Goal: Task Accomplishment & Management: Use online tool/utility

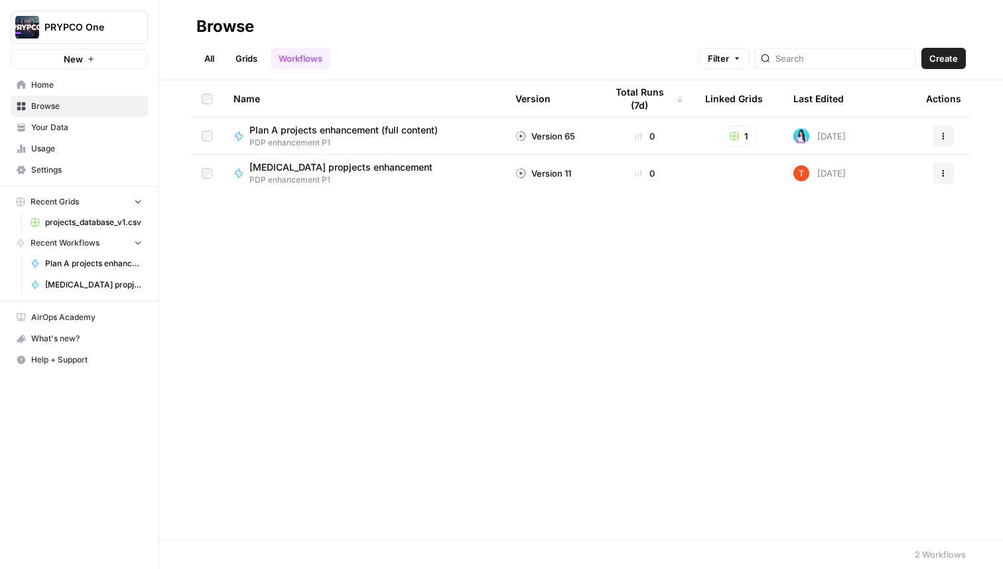
click at [386, 128] on span "Plan A projects enhancement (full content)" at bounding box center [344, 129] width 188 height 13
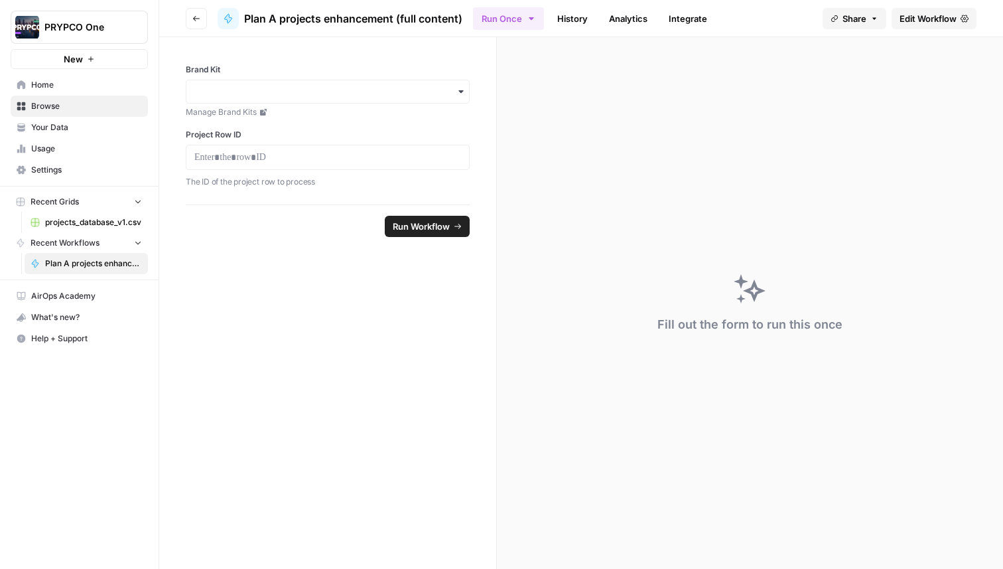
click at [954, 21] on span "Edit Workflow" at bounding box center [928, 18] width 57 height 13
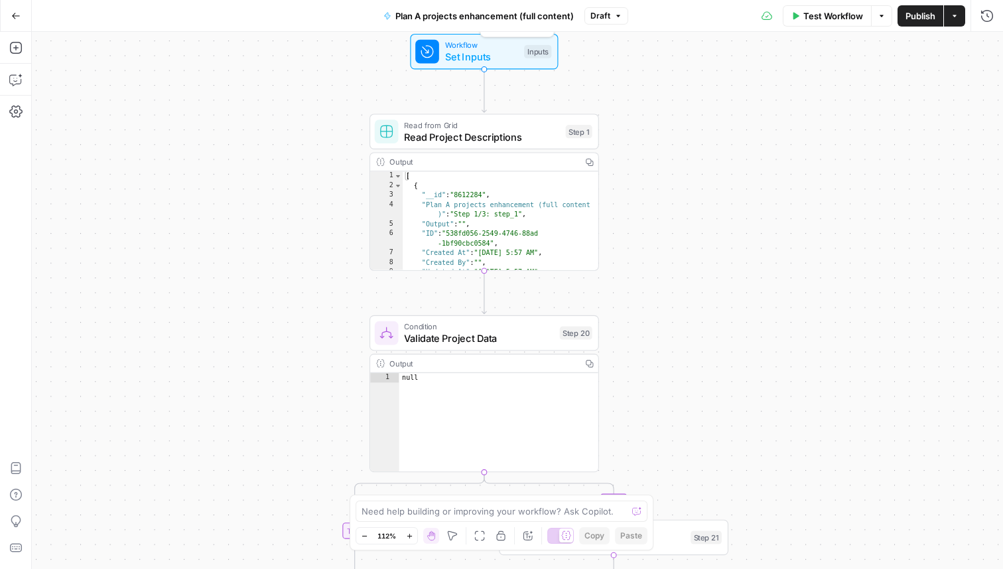
click at [492, 57] on span "Set Inputs" at bounding box center [481, 56] width 73 height 15
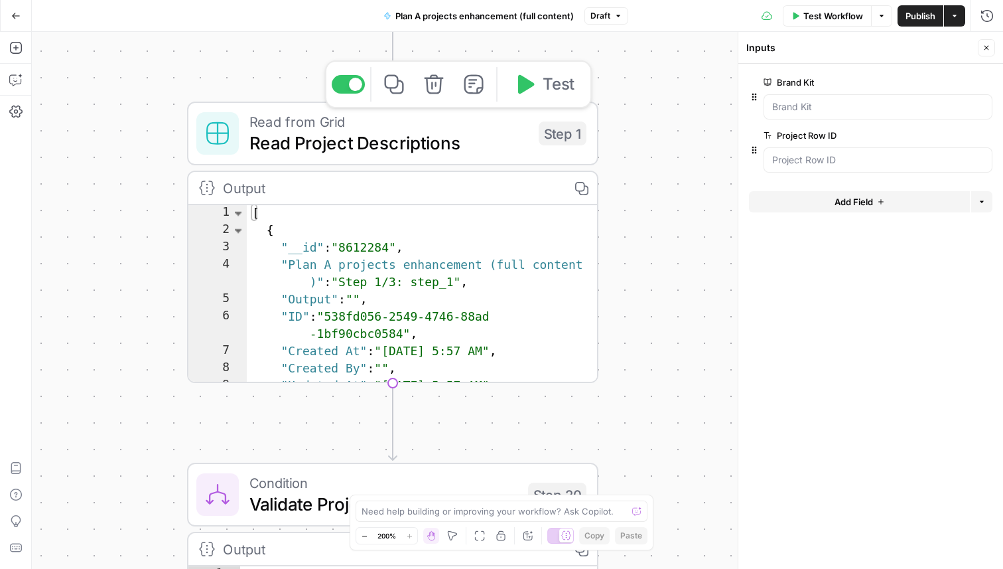
click at [494, 150] on span "Read Project Descriptions" at bounding box center [389, 142] width 279 height 27
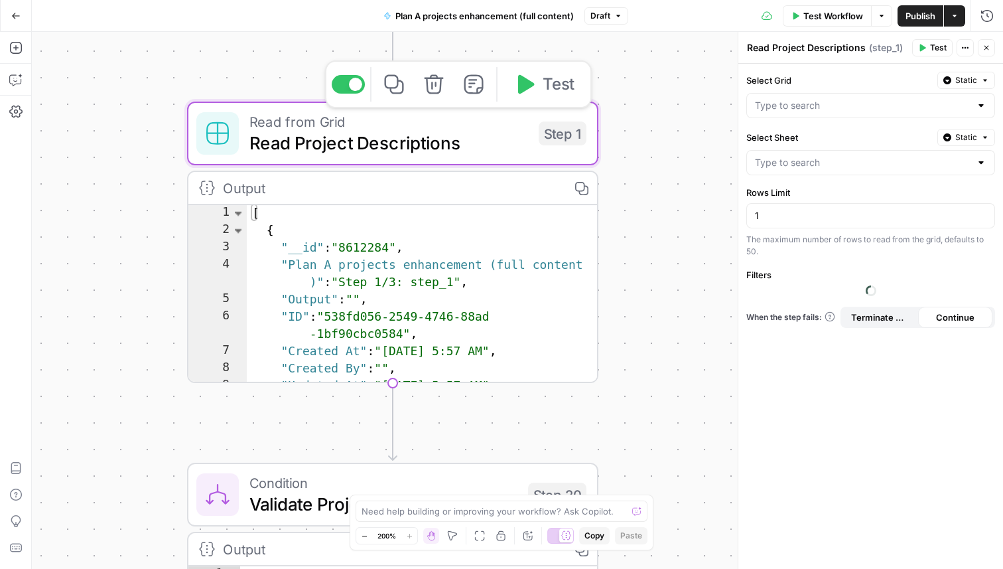
type input "projects_database_v1_2_of_2"
type input "projects_database_v1.csv"
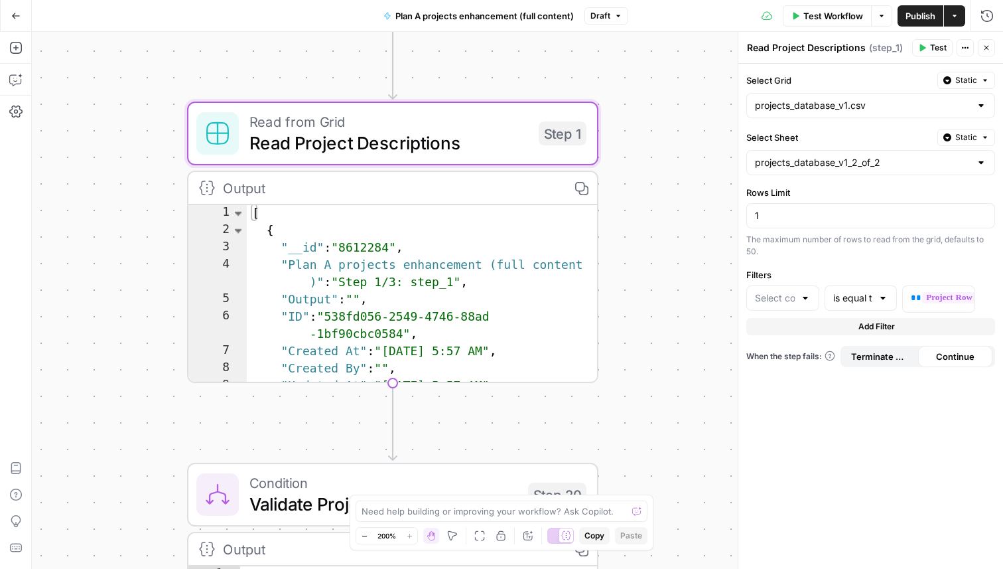
type input "ID"
click at [880, 165] on input "Select Sheet" at bounding box center [863, 162] width 216 height 13
type input "projects_database_v1_2_of_2"
click at [884, 131] on label "Select Sheet" at bounding box center [840, 137] width 186 height 13
click at [884, 156] on input "projects_database_v1_2_of_2" at bounding box center [863, 162] width 216 height 13
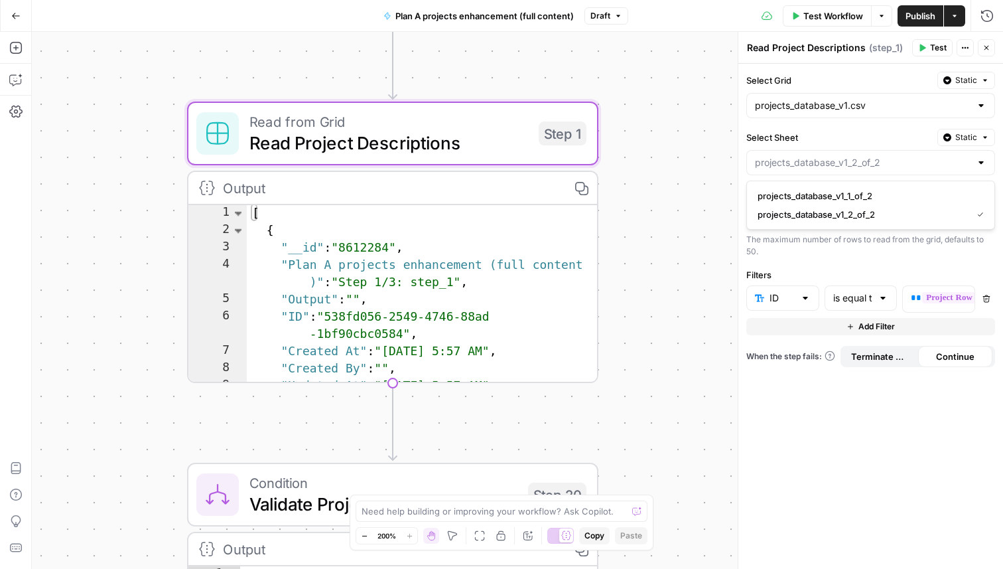
type input "projects_database_v1_2_of_2"
click at [884, 131] on label "Select Sheet" at bounding box center [840, 137] width 186 height 13
click at [884, 156] on input "projects_database_v1_2_of_2" at bounding box center [863, 162] width 216 height 13
type input "projects_database_v1_2_of_2"
click at [860, 433] on div "Select Grid Static projects_database_v1.csv Select Sheet Static projects_databa…" at bounding box center [871, 316] width 265 height 505
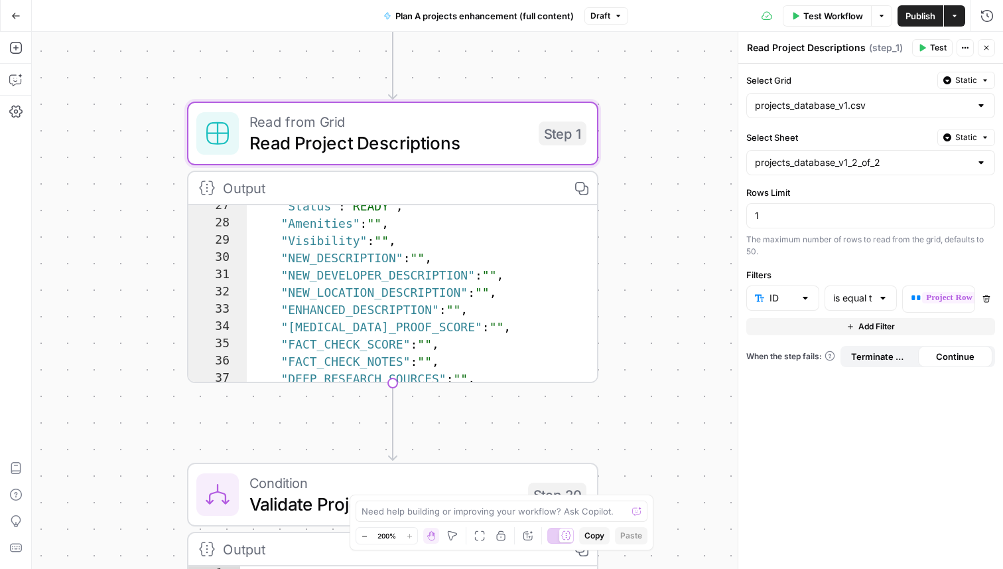
scroll to position [299, 0]
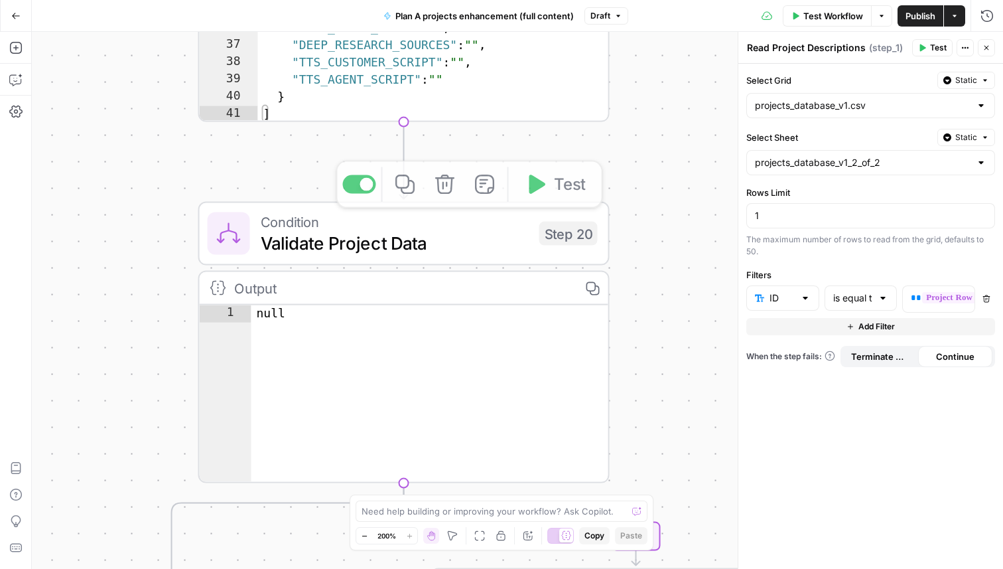
click at [443, 248] on span "Validate Project Data" at bounding box center [395, 243] width 268 height 27
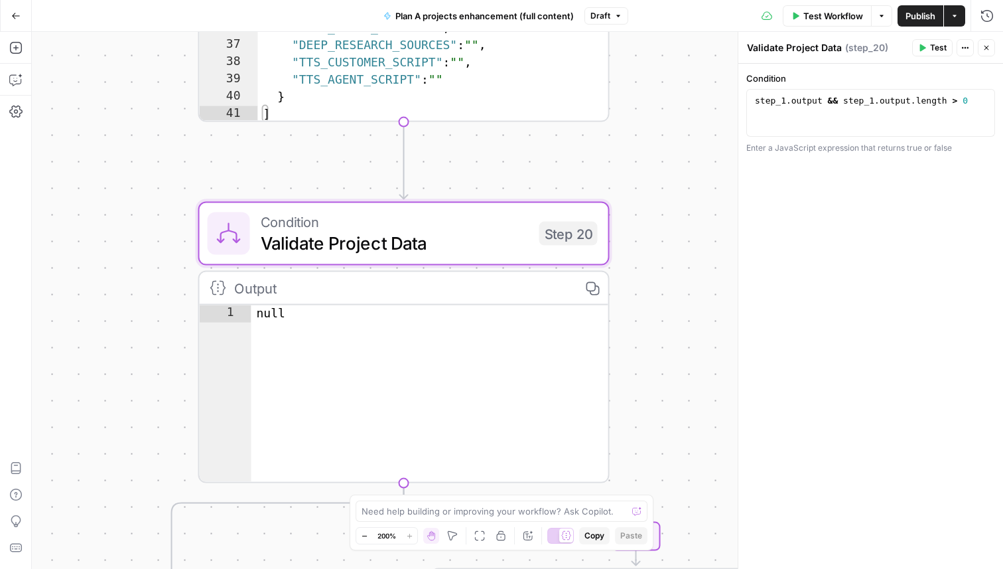
click at [970, 48] on button "Actions" at bounding box center [965, 47] width 17 height 17
click at [851, 48] on span "( step_20 )" at bounding box center [866, 47] width 43 height 13
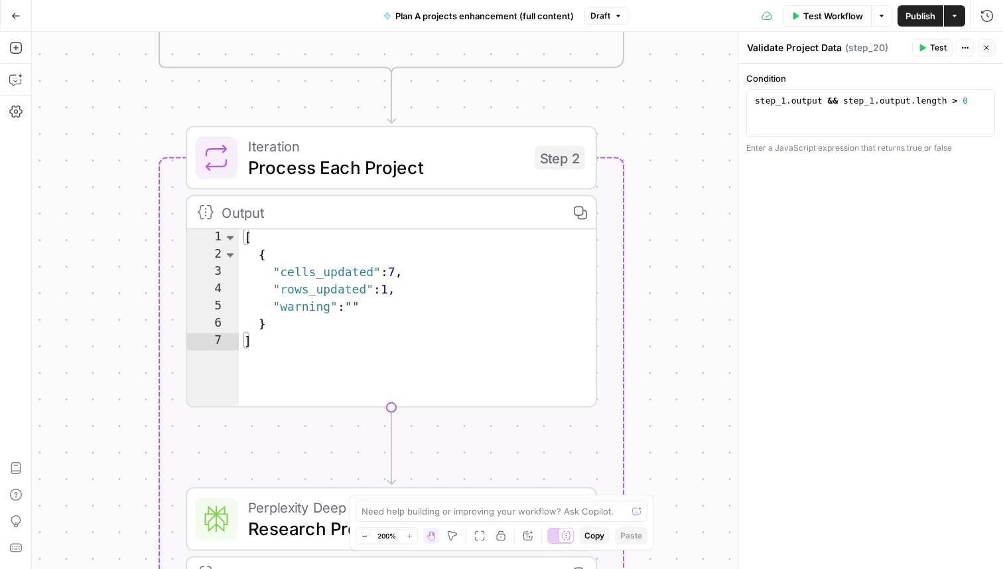
click at [519, 157] on span "Process Each Project" at bounding box center [386, 167] width 276 height 27
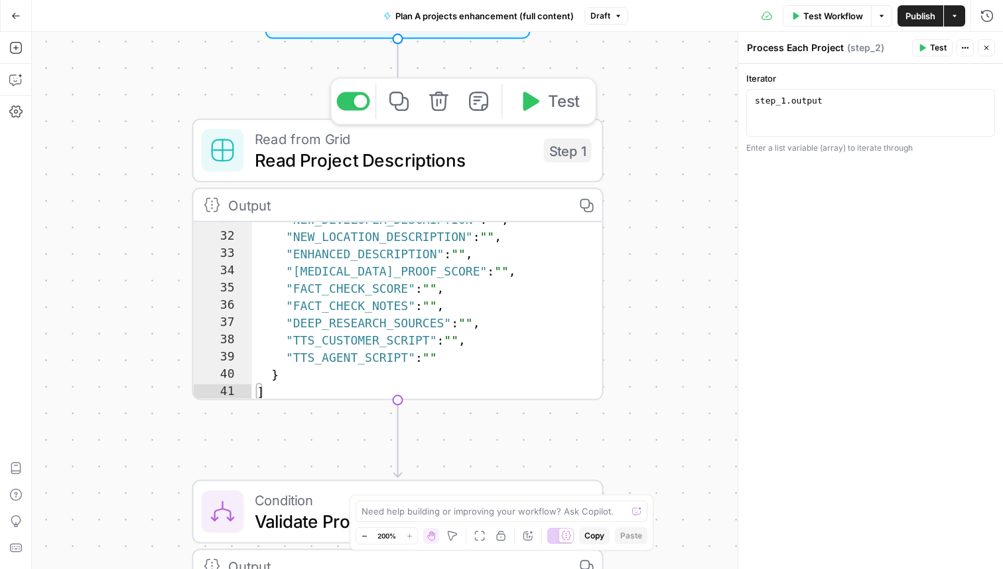
click at [517, 154] on span "Read Project Descriptions" at bounding box center [394, 160] width 279 height 27
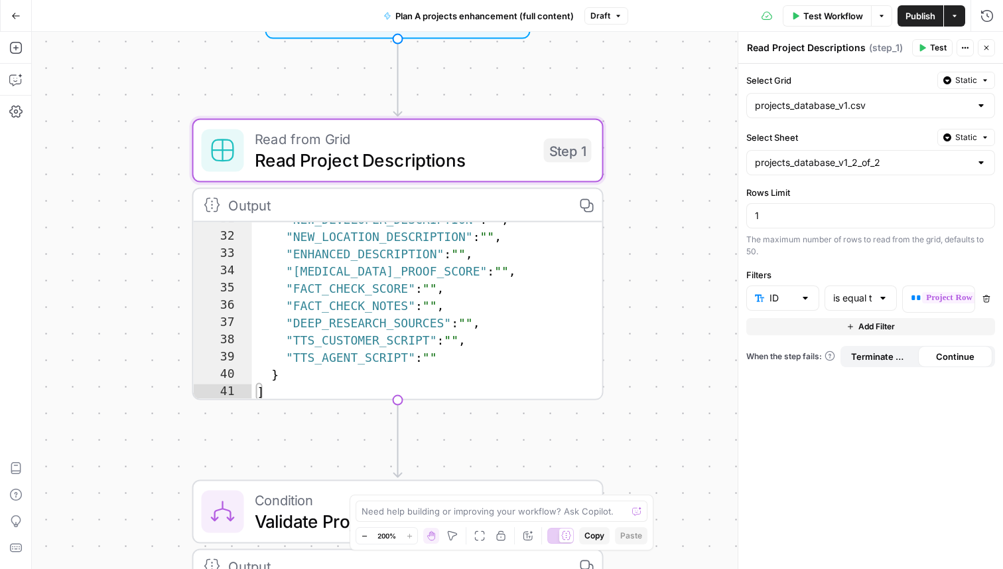
click at [962, 47] on icon "button" at bounding box center [966, 48] width 8 height 8
click at [822, 246] on div "The maximum number of rows to read from the grid, defaults to 50." at bounding box center [871, 246] width 249 height 24
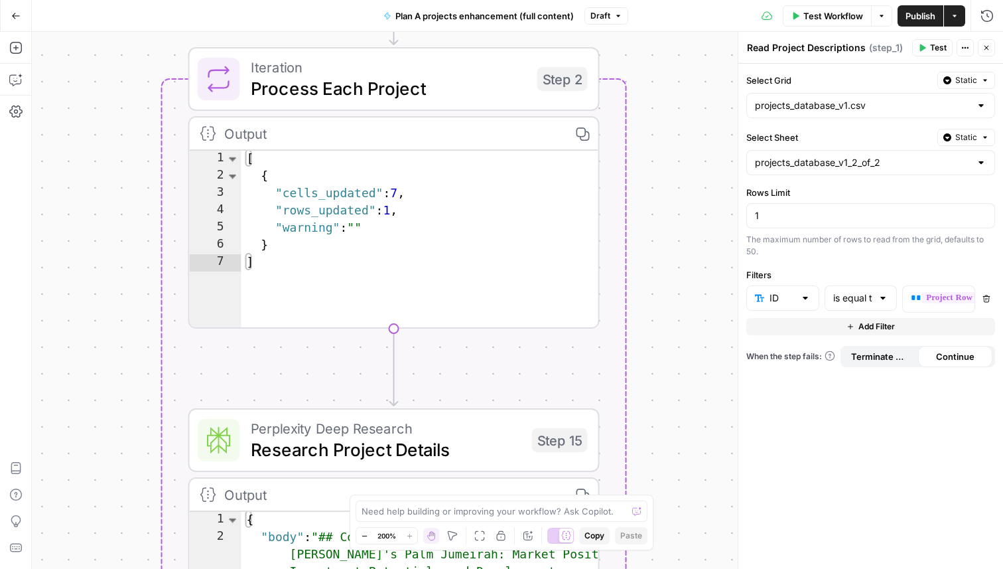
type textarea "*"
click at [530, 256] on div "[ { "cells_updated" : 7 , "rows_updated" : 1 , "warning" : "" } ]" at bounding box center [421, 258] width 358 height 214
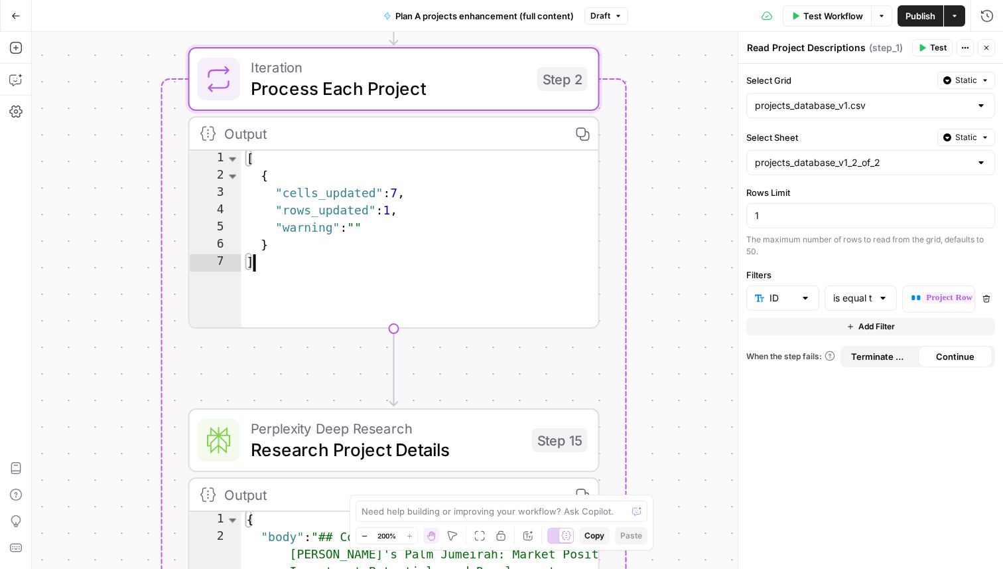
click at [499, 84] on span "Process Each Project" at bounding box center [389, 88] width 276 height 27
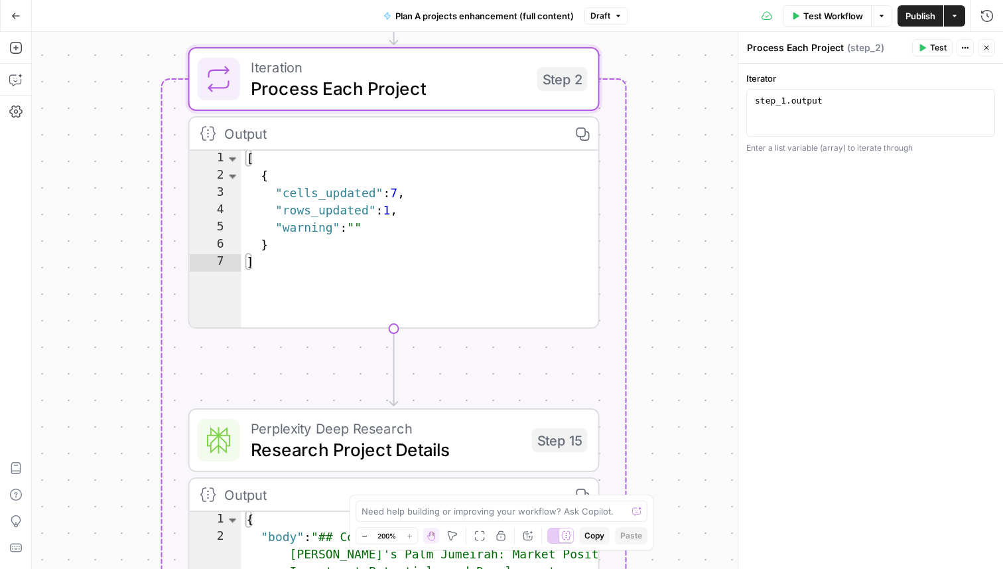
click at [961, 48] on button "Actions" at bounding box center [965, 47] width 17 height 17
click at [785, 207] on div "Iterator 1 step_1 . output XXXXXXXXXXXXXXXXXXXXXXXXXXXXXXXXXXXXXXXXXXXXXXXXXXXX…" at bounding box center [871, 316] width 265 height 505
click at [800, 45] on textarea "Process Each Project" at bounding box center [795, 47] width 97 height 13
type textarea "**********"
click at [808, 99] on div "step_1 . output" at bounding box center [871, 125] width 237 height 60
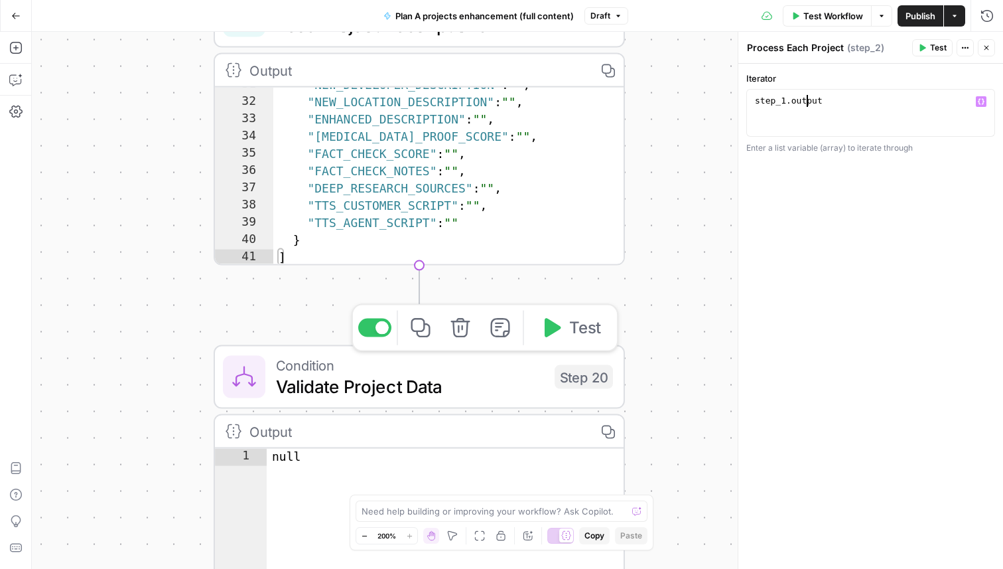
click at [518, 380] on span "Validate Project Data" at bounding box center [410, 386] width 268 height 27
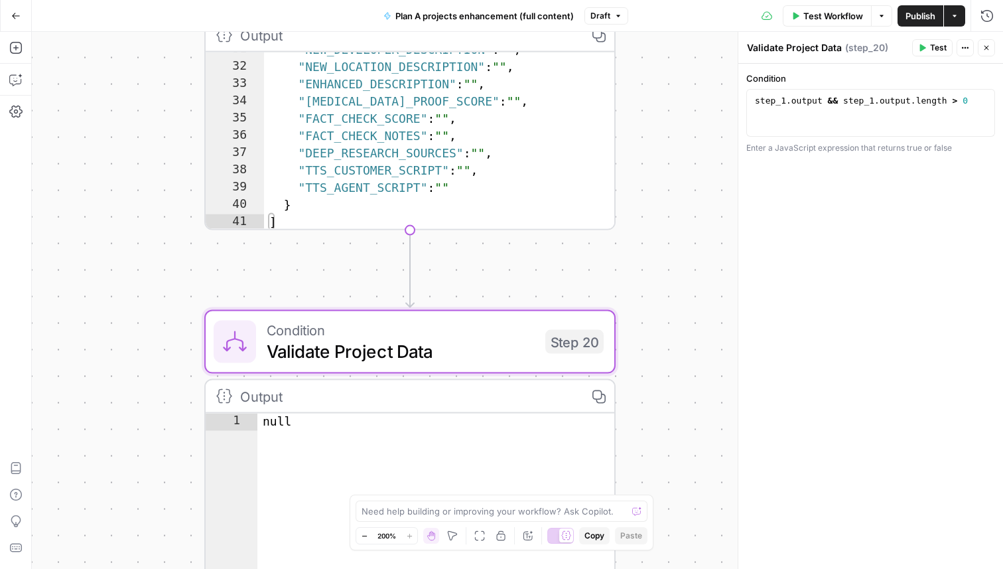
click at [640, 223] on div "false true Workflow Set Inputs Inputs Read from Grid Read Project Descriptions …" at bounding box center [518, 300] width 972 height 537
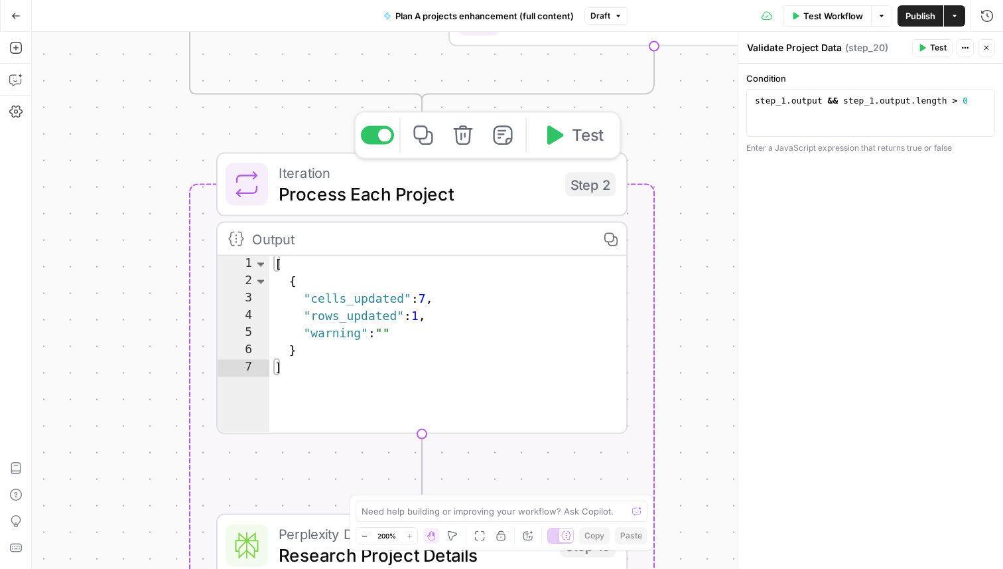
click at [510, 195] on span "Process Each Project" at bounding box center [417, 194] width 276 height 27
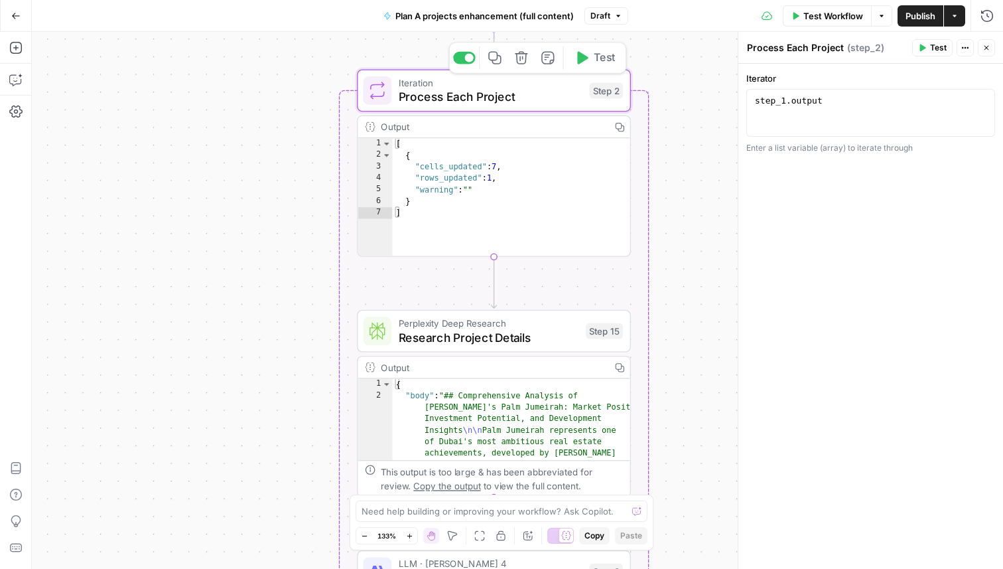
click at [510, 108] on div "Iteration Process Each Project Step 2 Copy step Delete step Add Note Test" at bounding box center [494, 90] width 274 height 42
click at [966, 52] on button "Actions" at bounding box center [965, 47] width 17 height 17
click at [801, 401] on div "Iterator 1 step_1 . output XXXXXXXXXXXXXXXXXXXXXXXXXXXXXXXXXXXXXXXXXXXXXXXXXXXX…" at bounding box center [871, 316] width 265 height 505
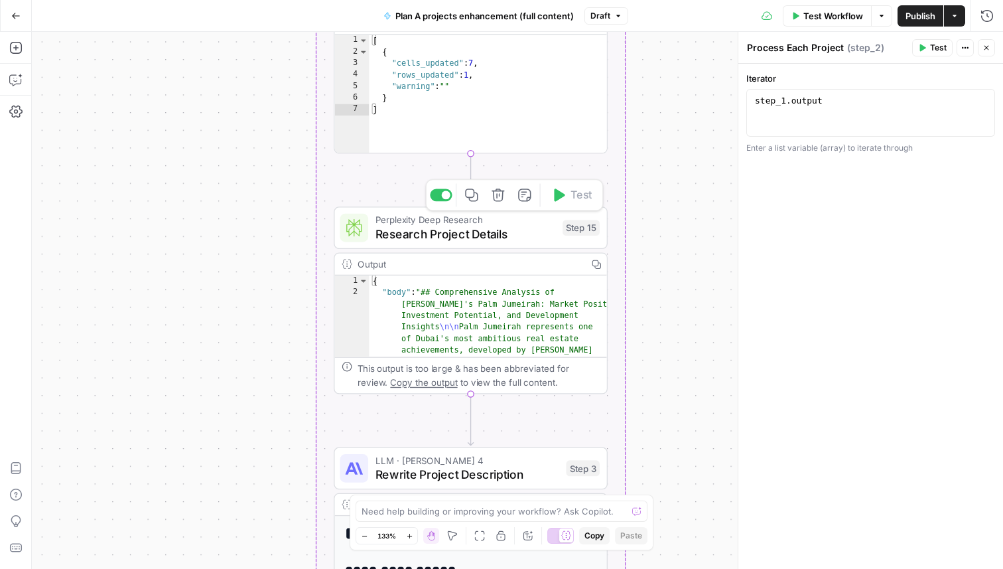
click at [526, 232] on span "Research Project Details" at bounding box center [466, 234] width 181 height 18
type textarea "Research Project Details"
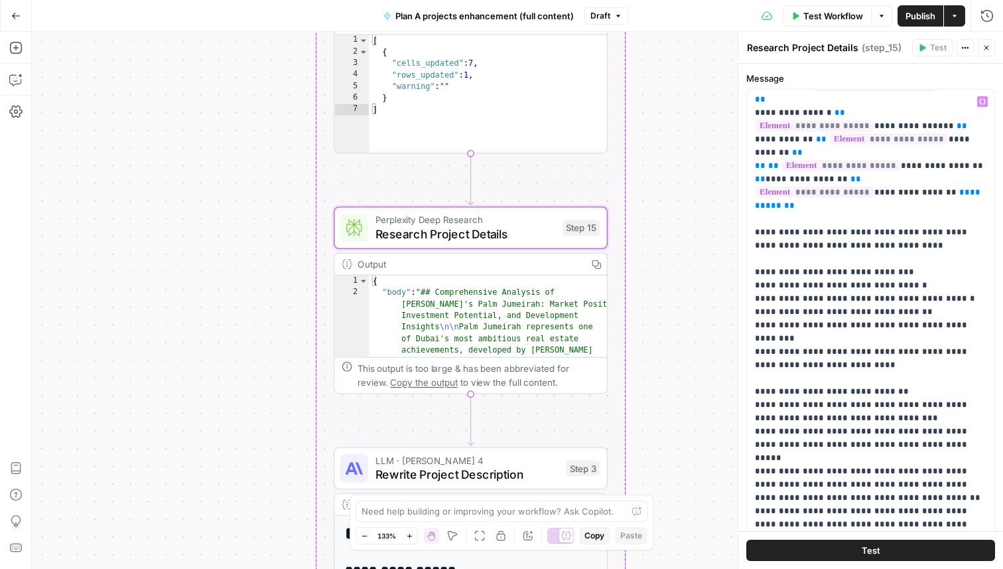
scroll to position [150, 0]
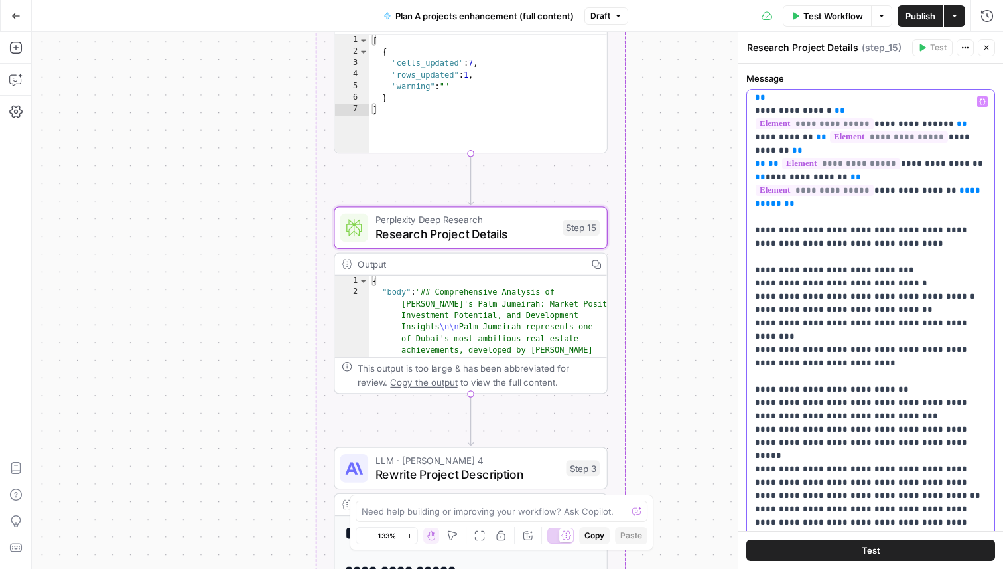
click at [860, 158] on span "**********" at bounding box center [841, 163] width 118 height 11
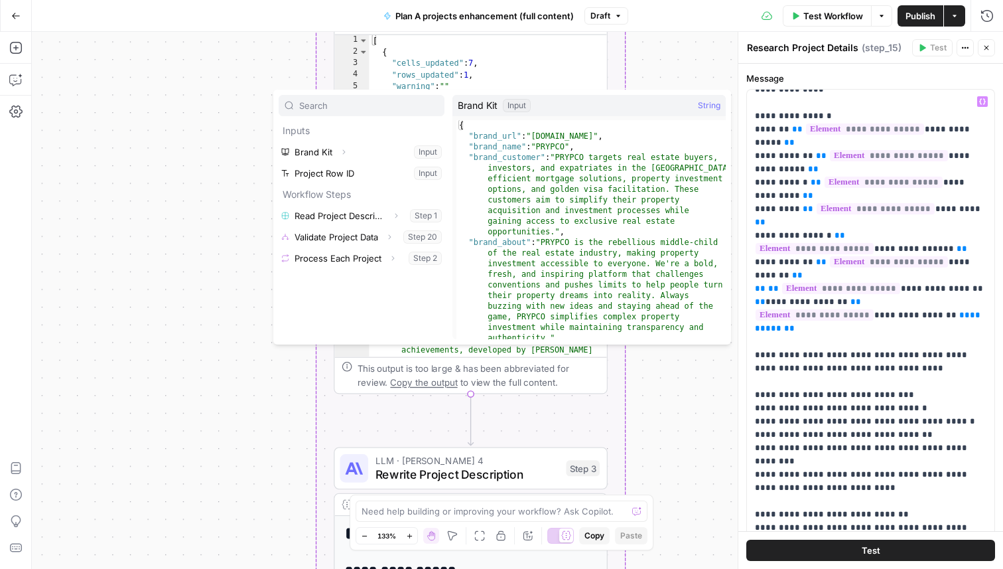
scroll to position [8, 0]
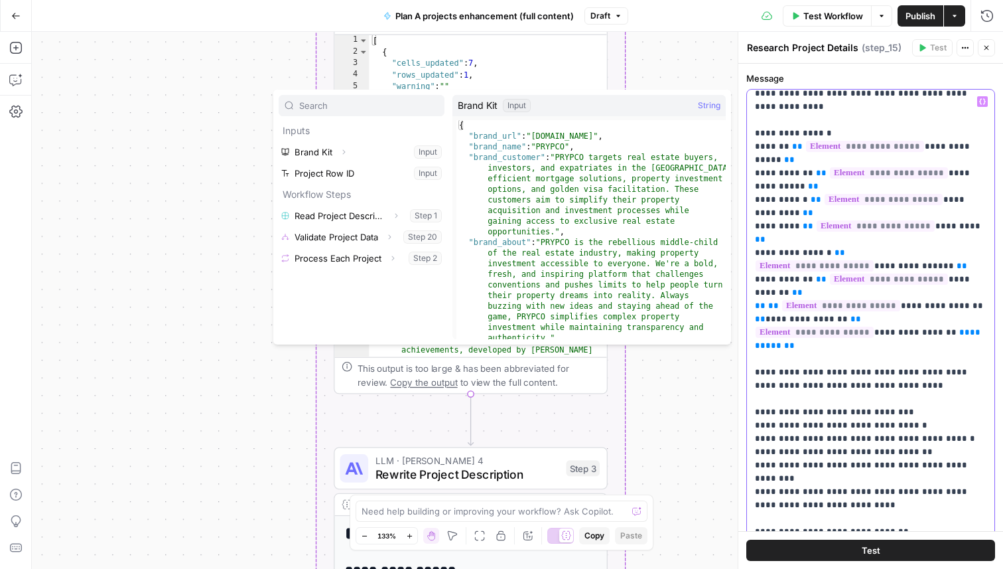
click at [871, 145] on span "**********" at bounding box center [865, 146] width 118 height 11
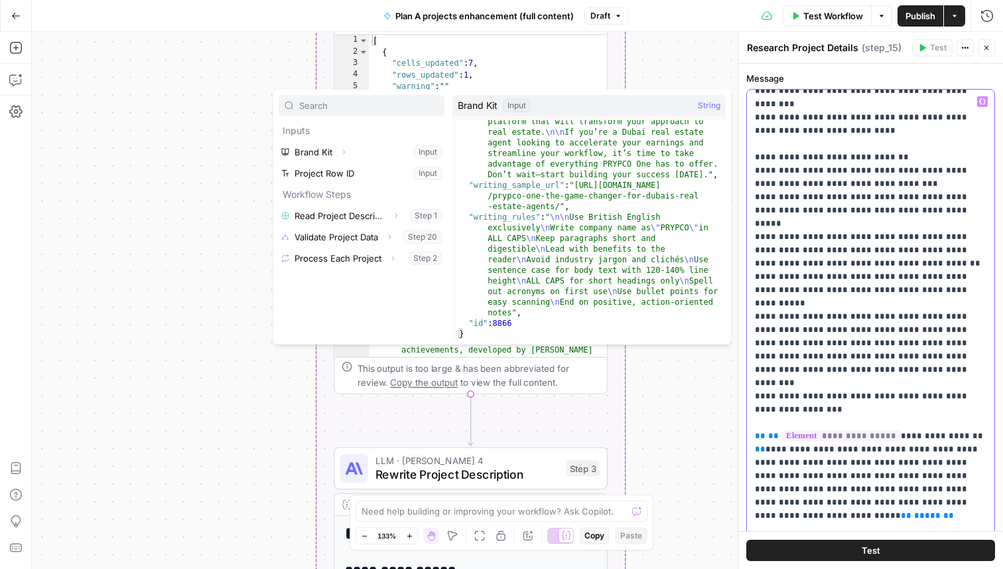
scroll to position [368, 0]
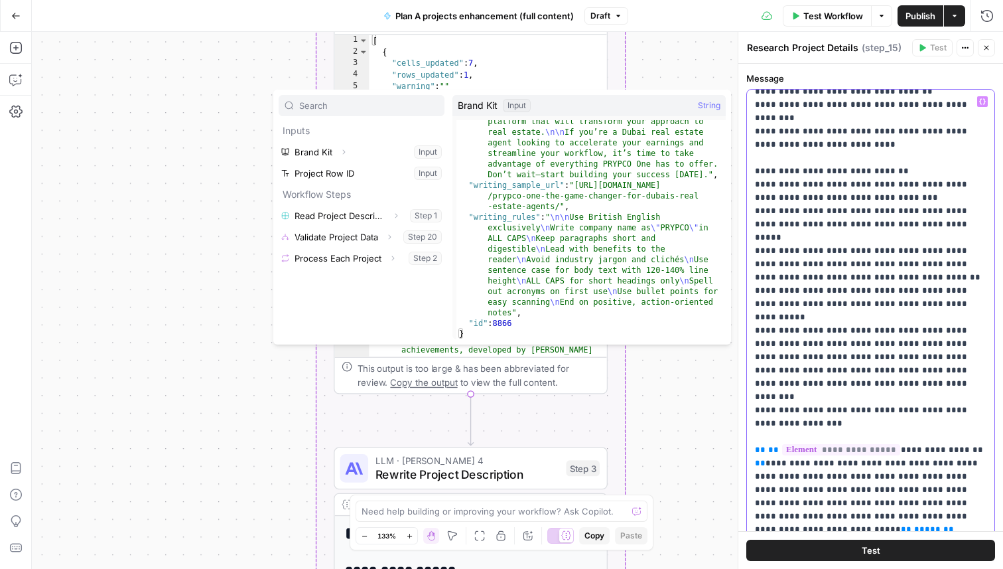
click at [871, 187] on p "**********" at bounding box center [871, 424] width 232 height 1394
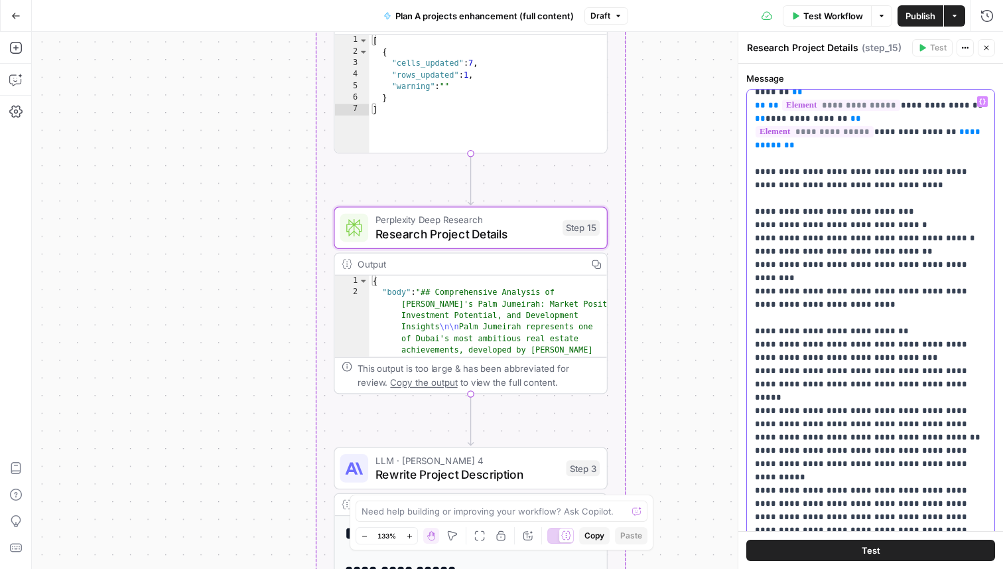
scroll to position [208, 0]
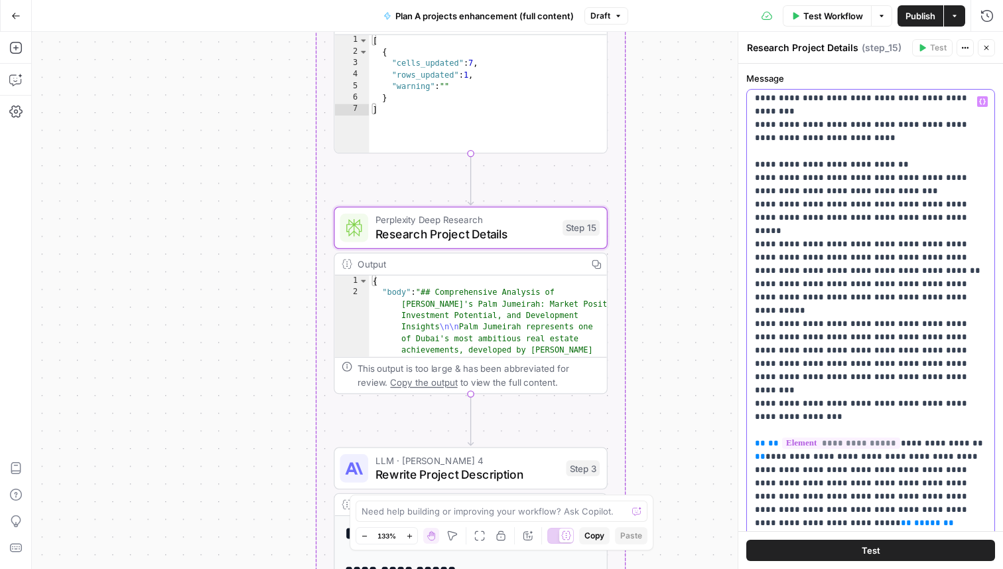
scroll to position [360, 0]
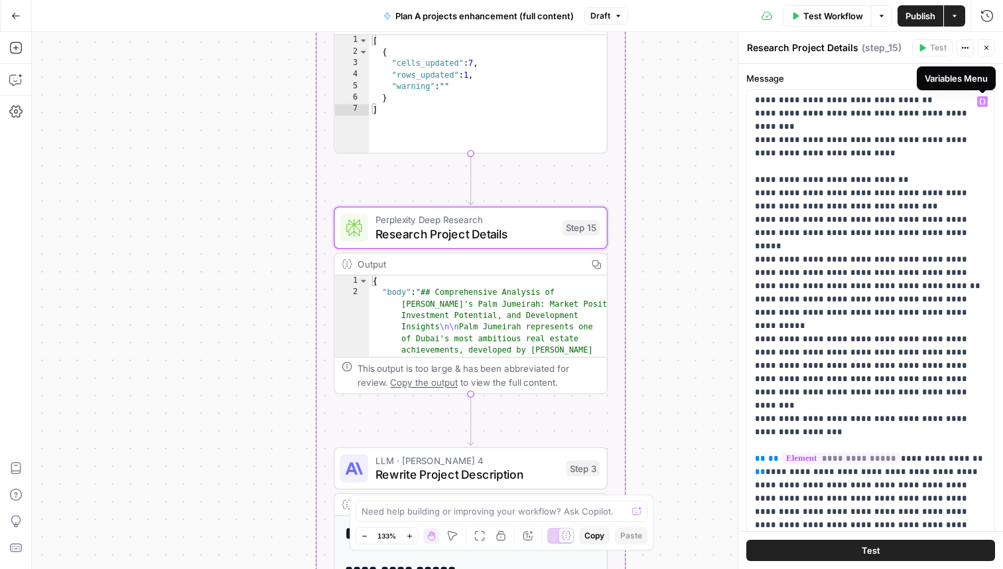
click at [968, 52] on button "Actions" at bounding box center [965, 47] width 17 height 17
click at [944, 72] on span "Add Note" at bounding box center [926, 76] width 64 height 13
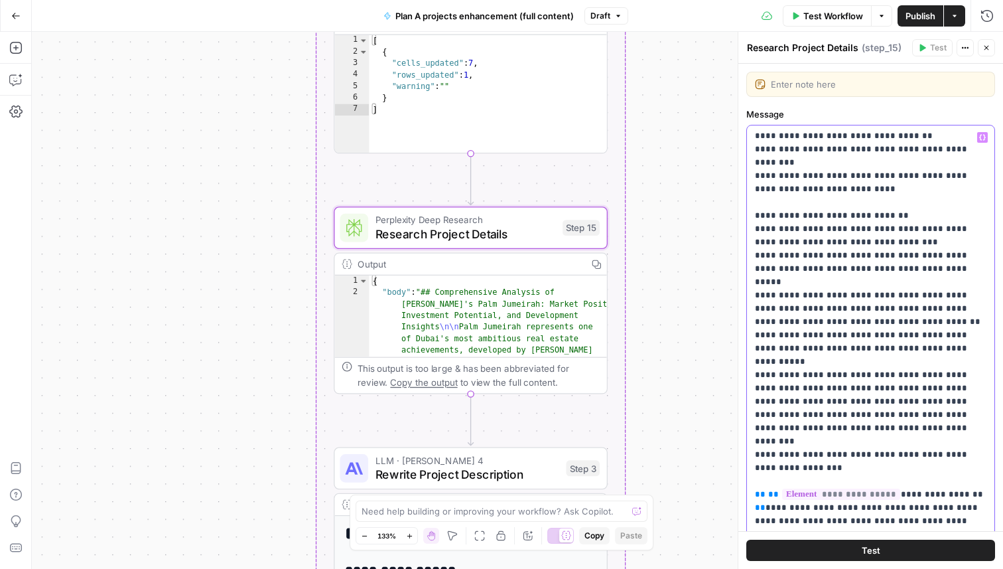
drag, startPoint x: 763, startPoint y: 229, endPoint x: 915, endPoint y: 242, distance: 152.5
click at [915, 242] on p "**********" at bounding box center [871, 468] width 232 height 1394
copy p "**********"
click at [887, 86] on textarea at bounding box center [879, 84] width 216 height 13
paste textarea "When step_2.element['Starting_Price'] exists, include it as a reference point f…"
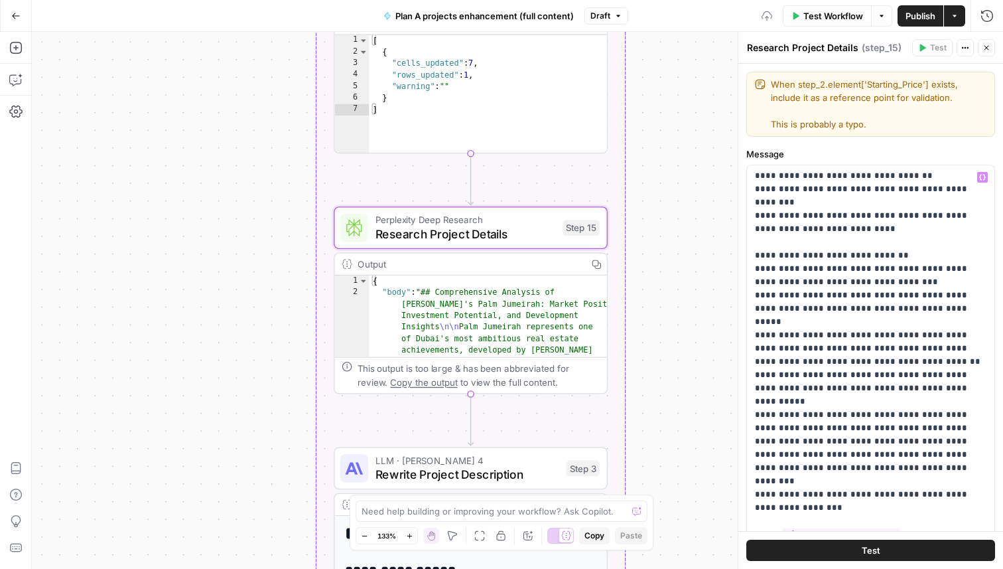
click at [868, 152] on label "Message" at bounding box center [871, 153] width 249 height 13
click at [912, 233] on p "**********" at bounding box center [871, 508] width 232 height 1394
click at [964, 44] on icon "button" at bounding box center [966, 48] width 8 height 8
click at [873, 223] on p "**********" at bounding box center [871, 508] width 232 height 1394
click at [776, 92] on textarea "When step_2.element['Starting_Price'] exists, include it as a reference point f…" at bounding box center [879, 104] width 216 height 53
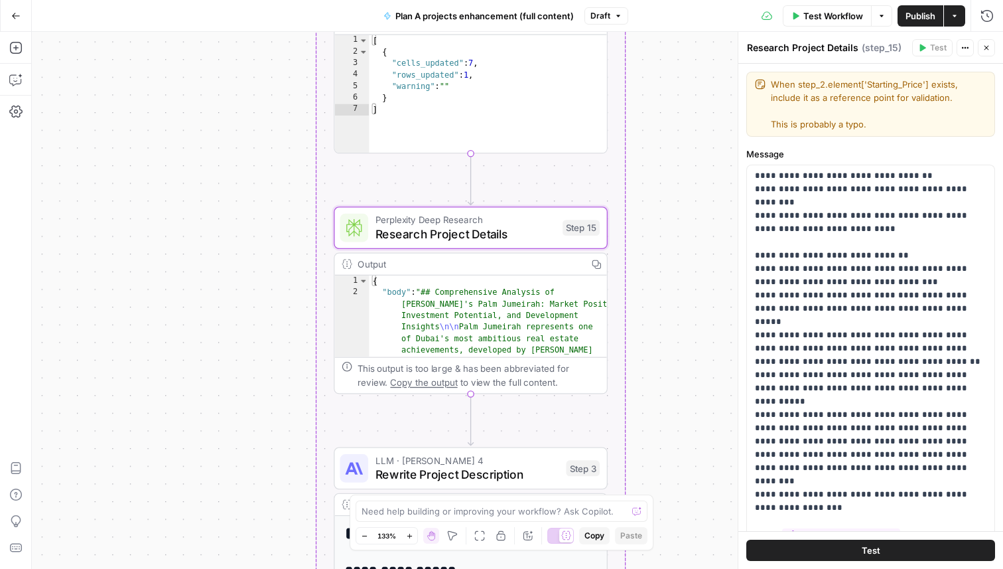
click at [755, 86] on div "When step_2.element['Starting_Price'] exists, include it as a reference point f…" at bounding box center [871, 104] width 249 height 65
click at [894, 254] on p "**********" at bounding box center [871, 508] width 232 height 1394
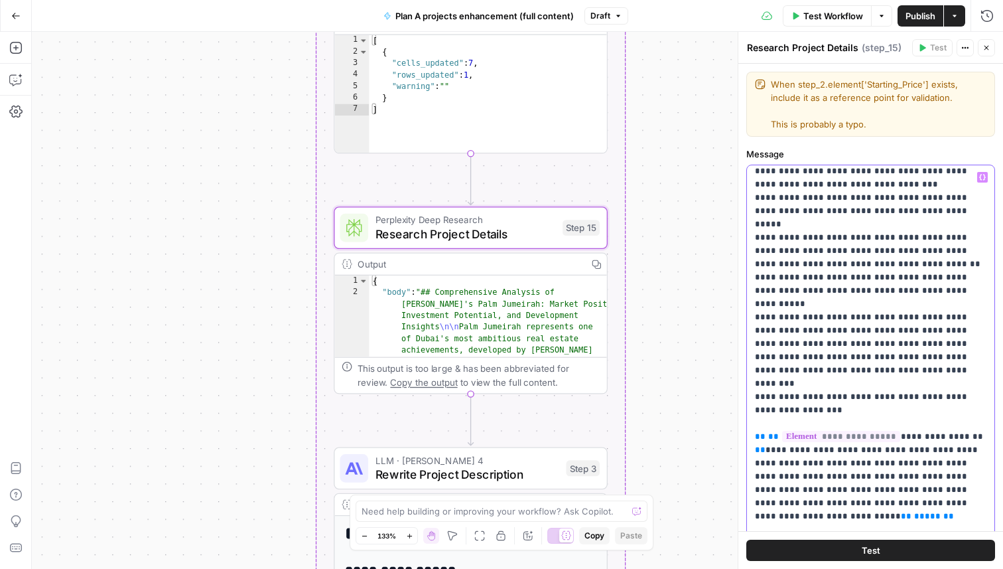
scroll to position [445, 0]
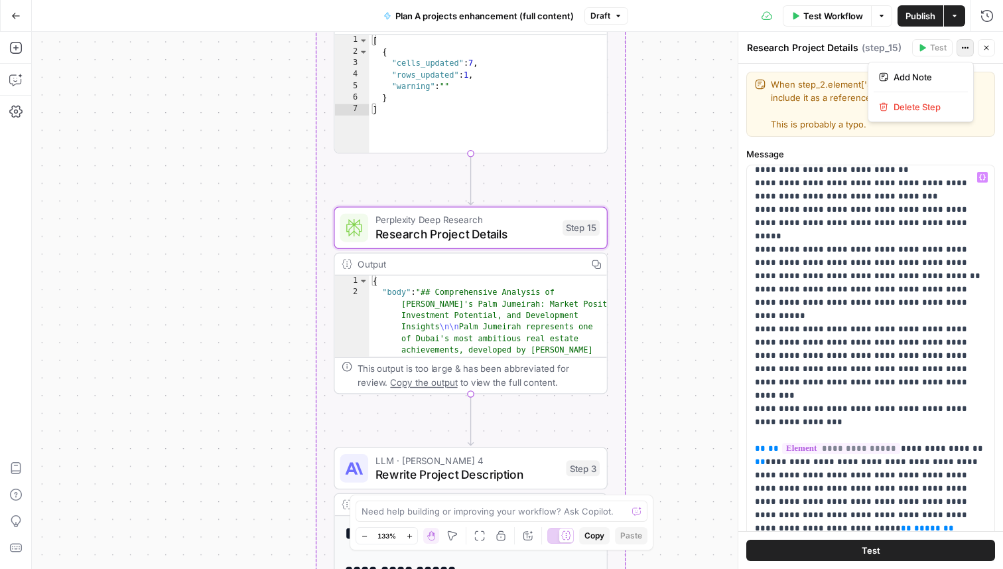
click at [963, 47] on icon "button" at bounding box center [963, 48] width 2 height 2
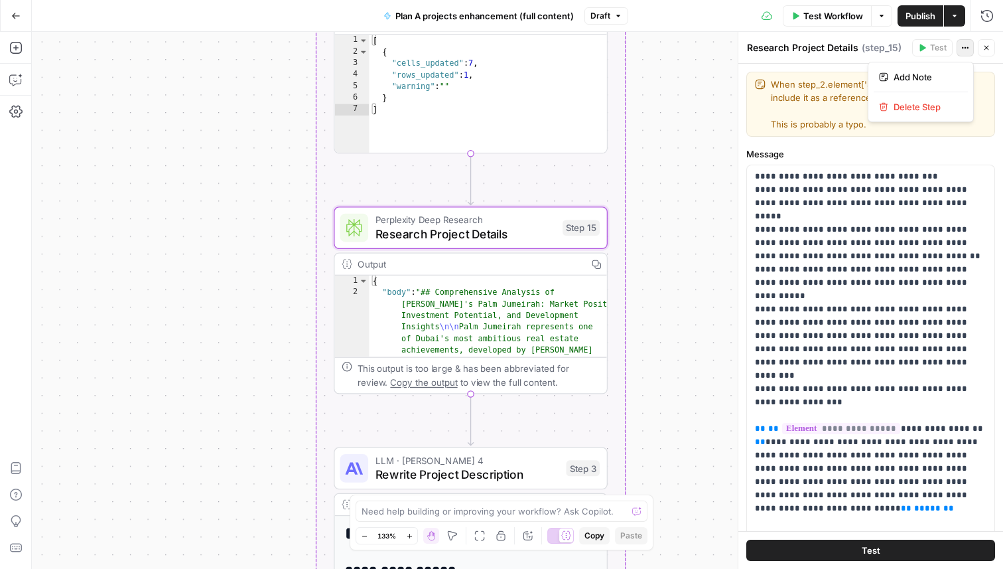
click at [964, 42] on button "Actions" at bounding box center [965, 47] width 17 height 17
click at [946, 73] on span "Add Note" at bounding box center [926, 76] width 64 height 13
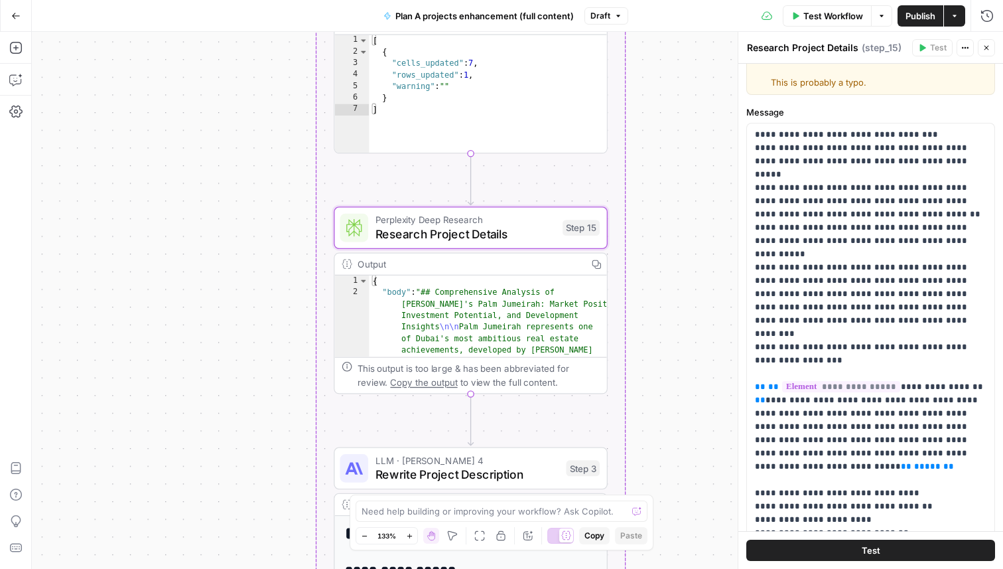
scroll to position [0, 0]
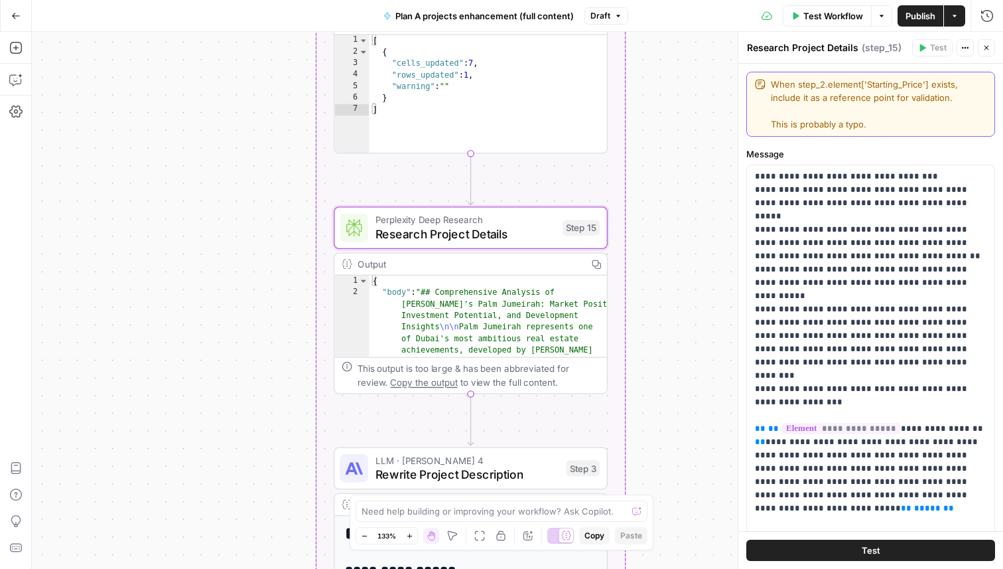
click at [847, 118] on textarea "When step_2.element['Starting_Price'] exists, include it as a reference point f…" at bounding box center [879, 104] width 216 height 53
click at [771, 86] on textarea "When step_2.element['Starting_Price'] exists, include it as a reference point f…" at bounding box center [879, 104] width 216 height 53
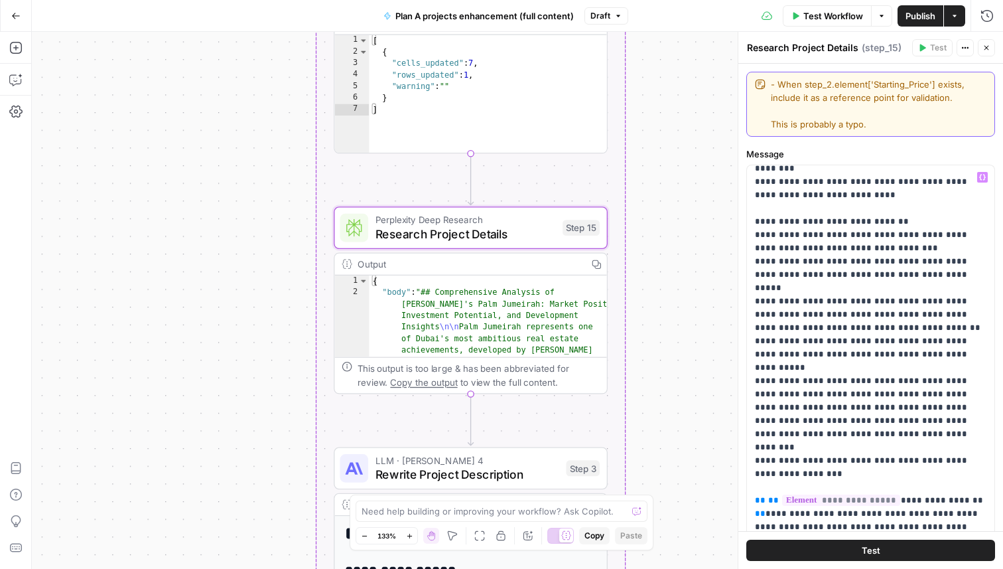
scroll to position [409, 0]
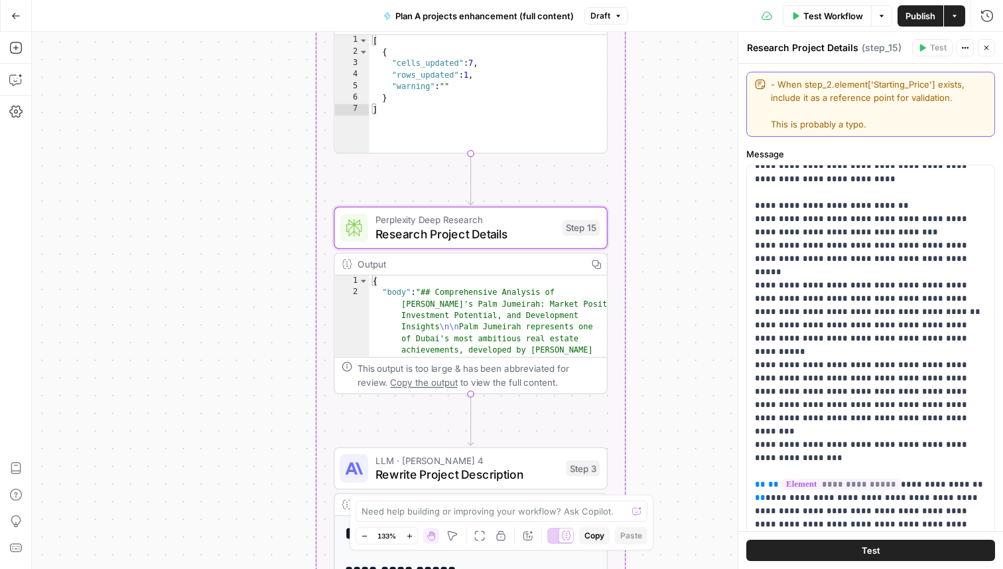
click at [816, 125] on textarea "- When step_2.element['Starting_Price'] exists, include it as a reference point…" at bounding box center [879, 104] width 216 height 53
click at [816, 117] on textarea "- When step_2.element['Starting_Price'] exists, include it as a reference point…" at bounding box center [879, 104] width 216 height 53
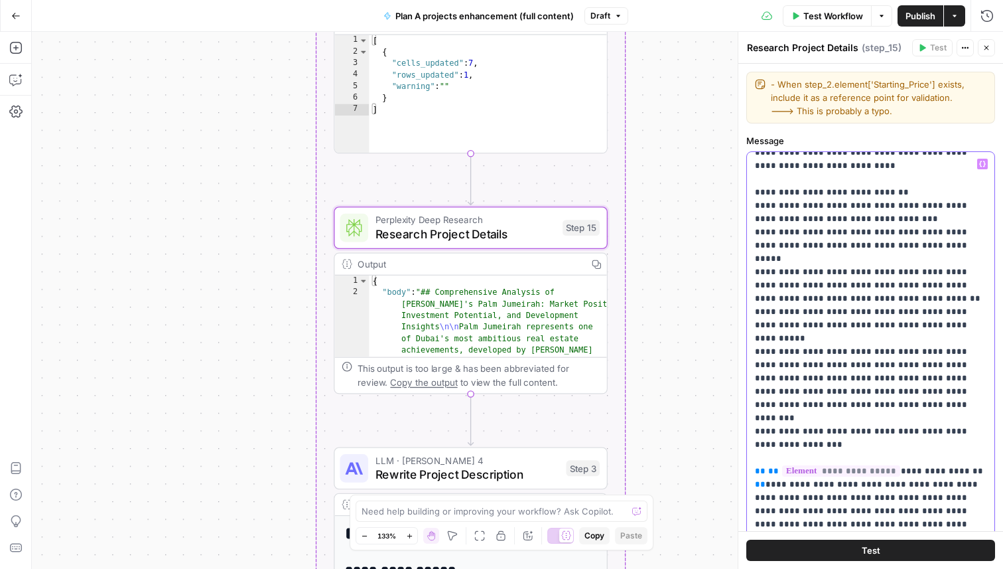
click at [865, 239] on p "**********" at bounding box center [871, 445] width 232 height 1394
click at [863, 251] on p "**********" at bounding box center [871, 445] width 232 height 1394
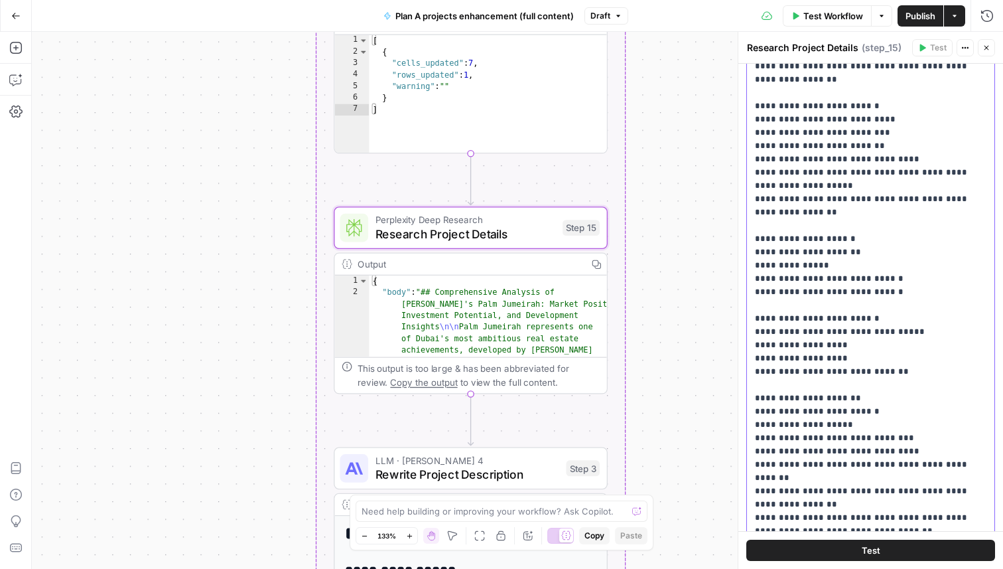
scroll to position [192, 0]
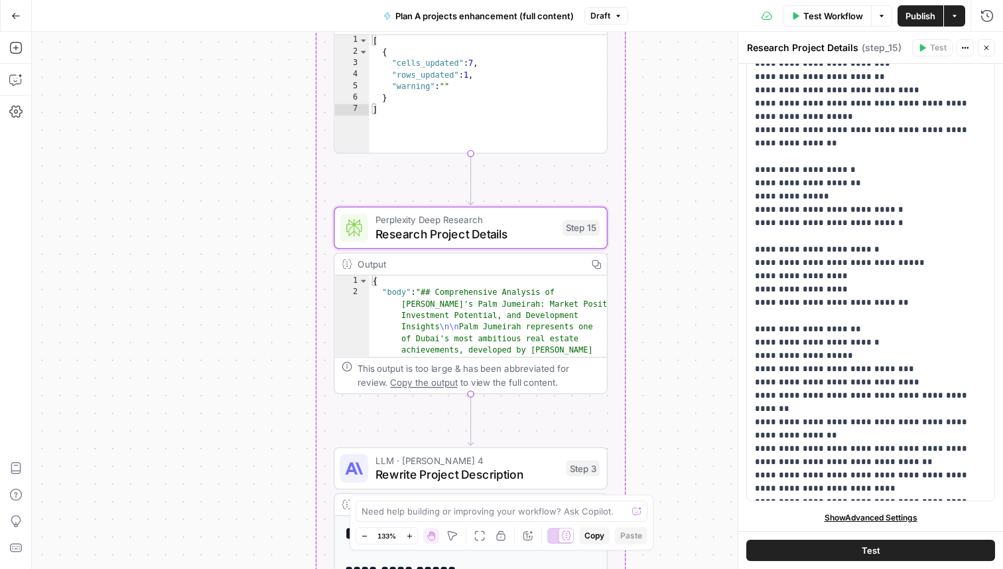
click at [875, 518] on span "Show Advanced Settings" at bounding box center [871, 518] width 93 height 12
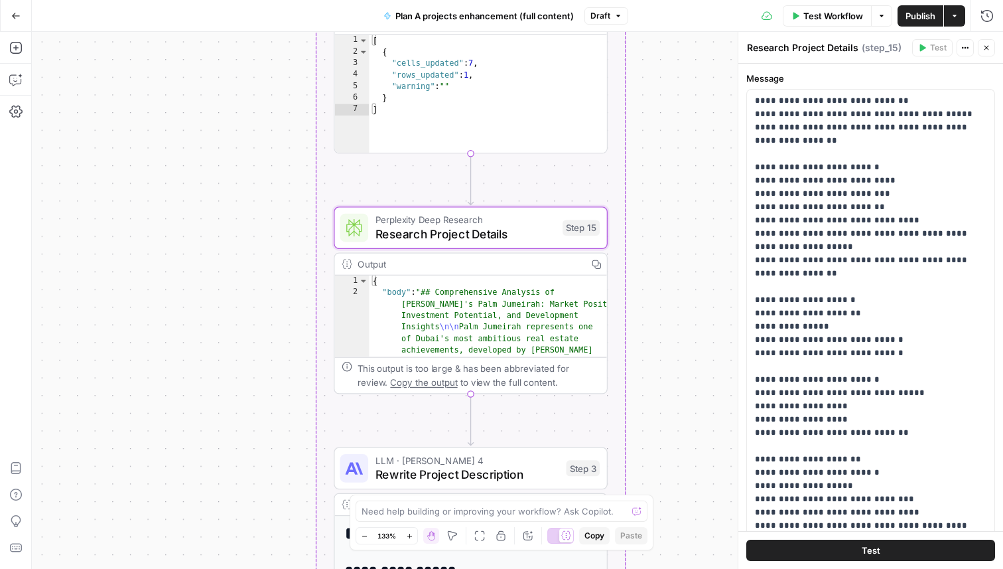
scroll to position [64, 0]
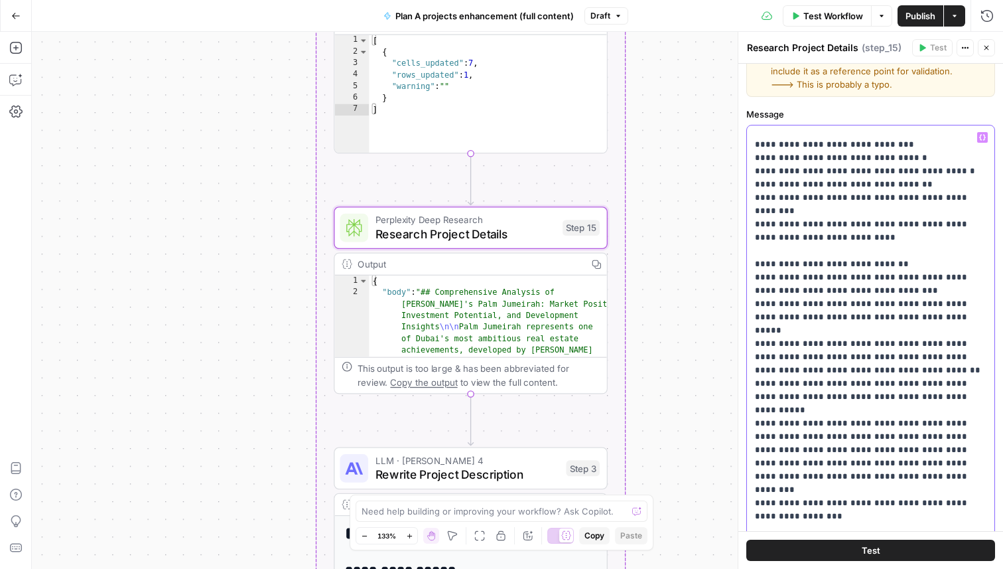
scroll to position [0, 0]
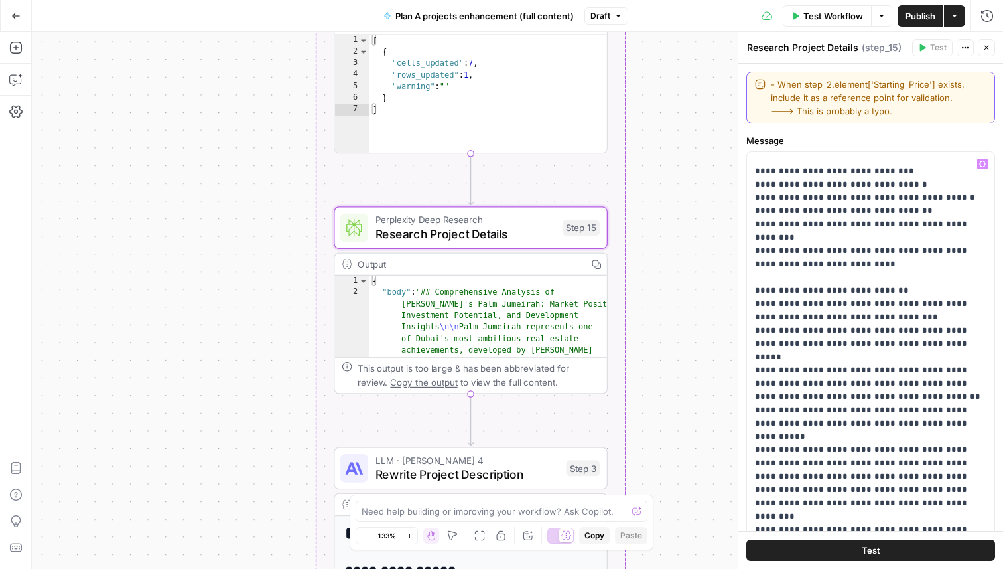
click at [900, 114] on textarea "- When step_2.element['Starting_Price'] exists, include it as a reference point…" at bounding box center [879, 98] width 216 height 40
click at [919, 106] on textarea "- When step_2.element['Starting_Price'] exists, include it as a reference point…" at bounding box center [879, 98] width 216 height 40
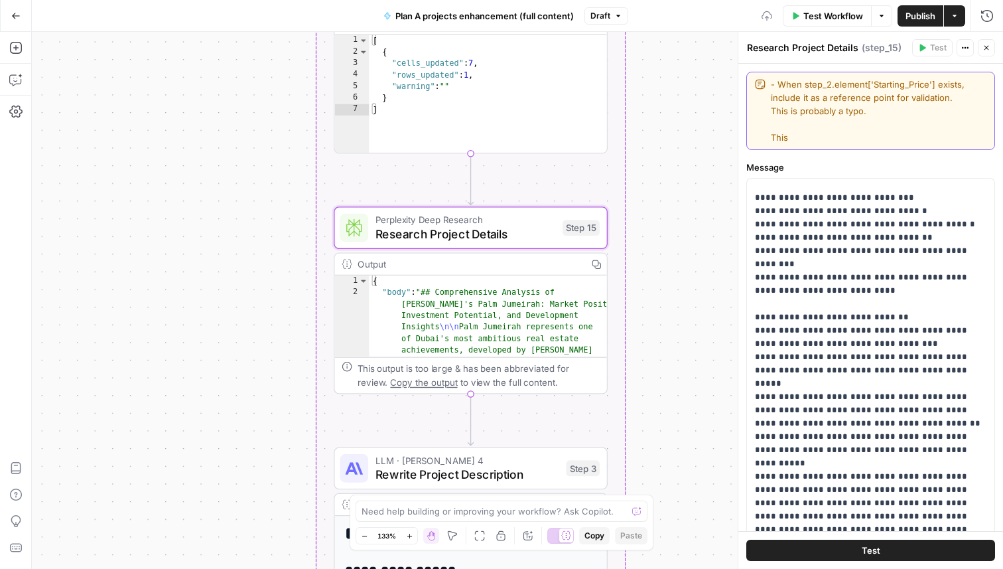
paste textarea "--->"
type textarea "- When step_2.element['Starting_Price'] exists, include it as a reference point…"
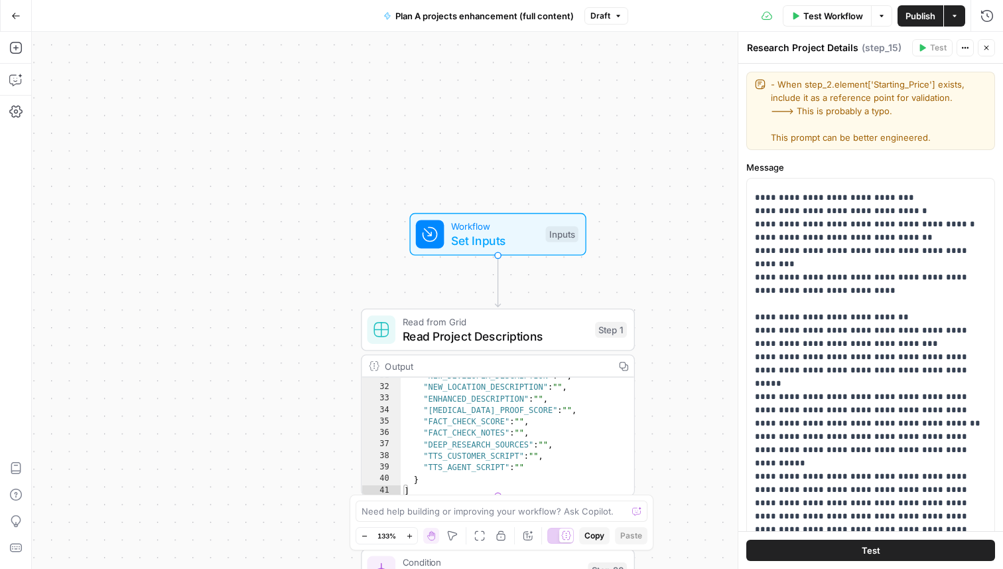
click at [561, 334] on span "Read Project Descriptions" at bounding box center [496, 336] width 186 height 18
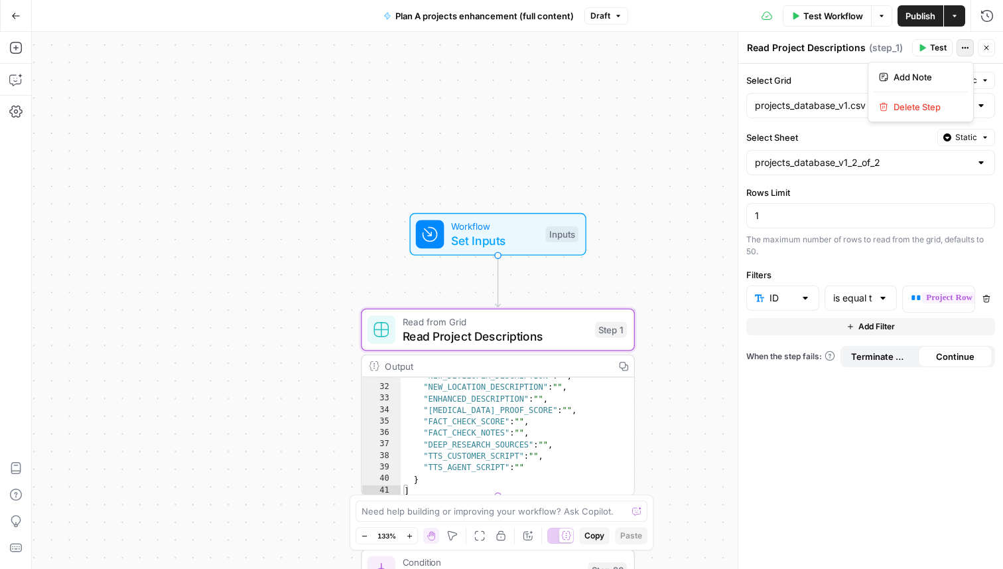
click at [967, 45] on icon "button" at bounding box center [966, 48] width 8 height 8
click at [934, 79] on span "Add Note" at bounding box center [926, 76] width 64 height 13
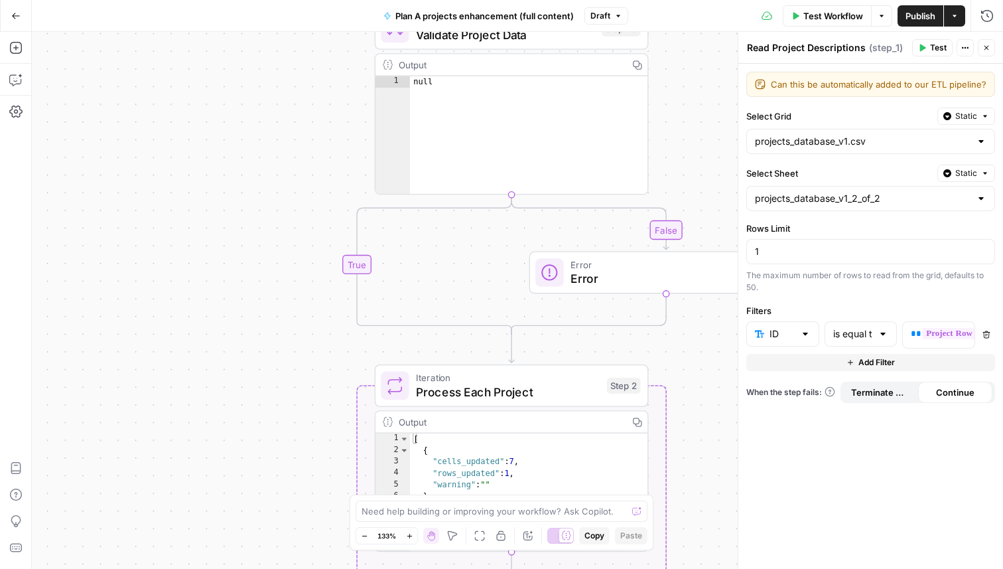
type textarea "Can this be automatically added to our ETL pipeline?"
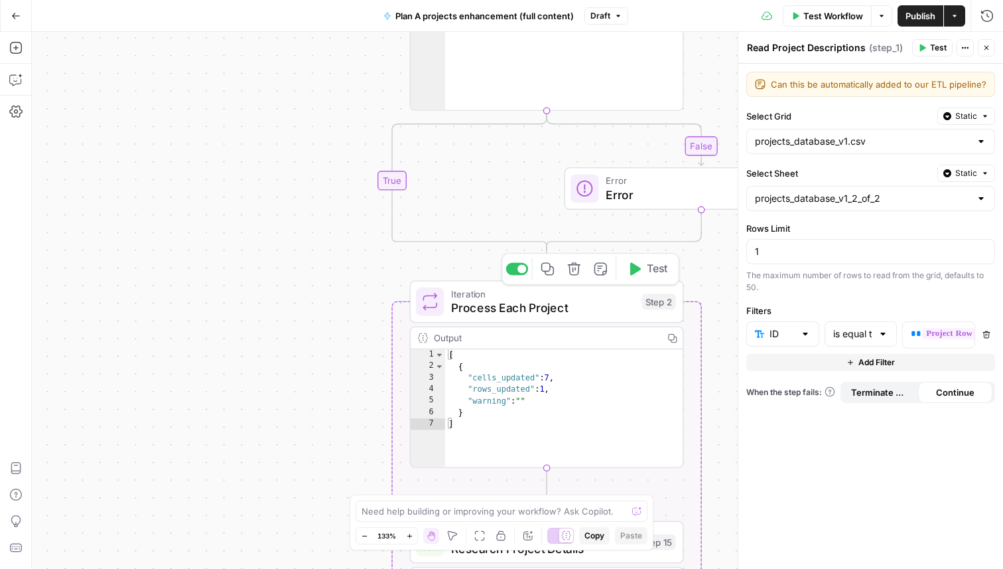
click at [556, 309] on span "Process Each Project" at bounding box center [543, 308] width 184 height 18
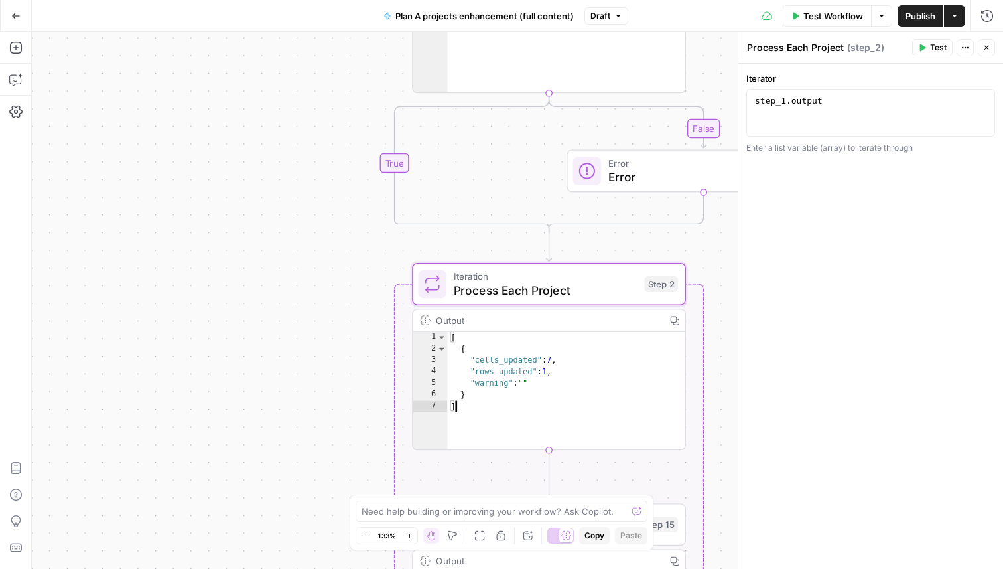
click at [653, 429] on div "[ { "cells_updated" : 7 , "rows_updated" : 1 , "warning" : "" } ]" at bounding box center [566, 403] width 239 height 142
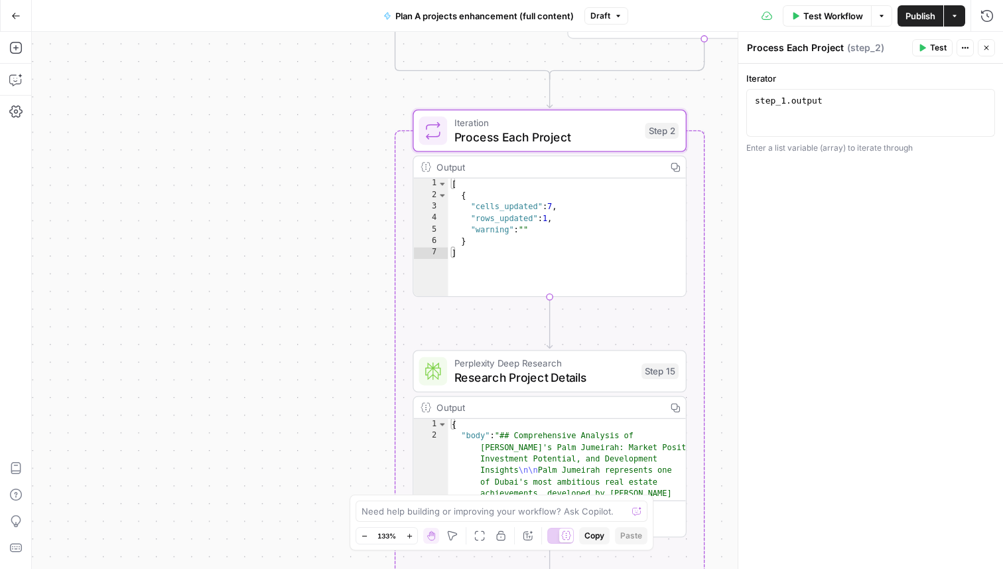
drag, startPoint x: 670, startPoint y: 483, endPoint x: 666, endPoint y: 203, distance: 280.1
click at [667, 204] on div "false true Workflow Set Inputs Inputs Read from Grid Read Project Descriptions …" at bounding box center [518, 300] width 972 height 537
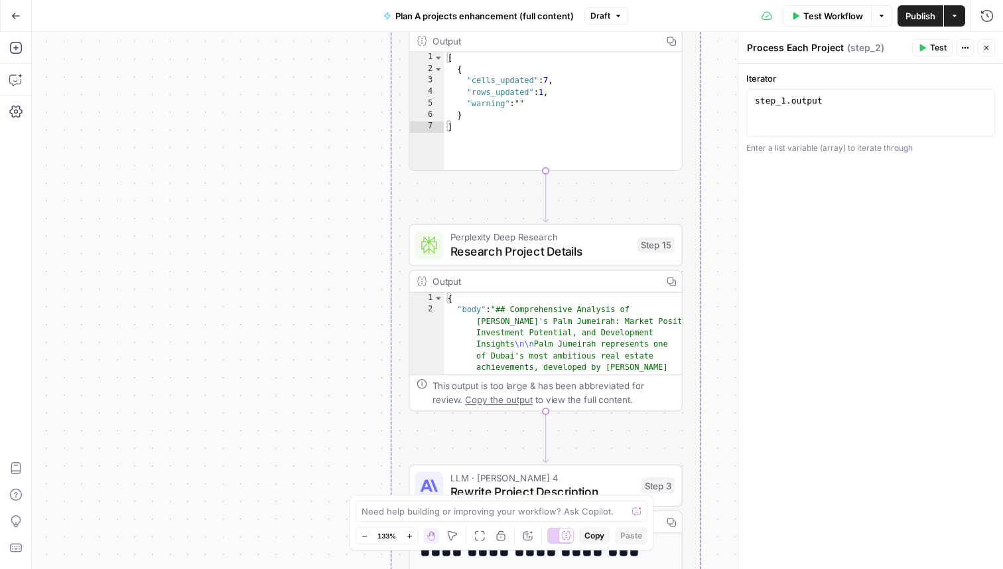
click at [579, 240] on span "Perplexity Deep Research" at bounding box center [541, 237] width 181 height 14
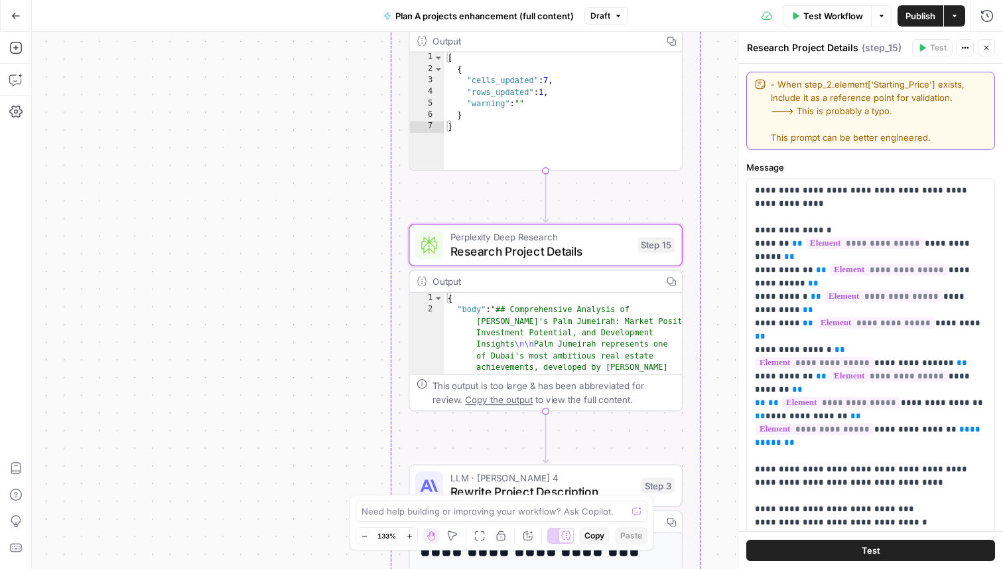
drag, startPoint x: 930, startPoint y: 137, endPoint x: 761, endPoint y: 139, distance: 168.6
click at [761, 139] on div "- When step_2.element['Starting_Price'] exists, include it as a reference point…" at bounding box center [871, 111] width 249 height 78
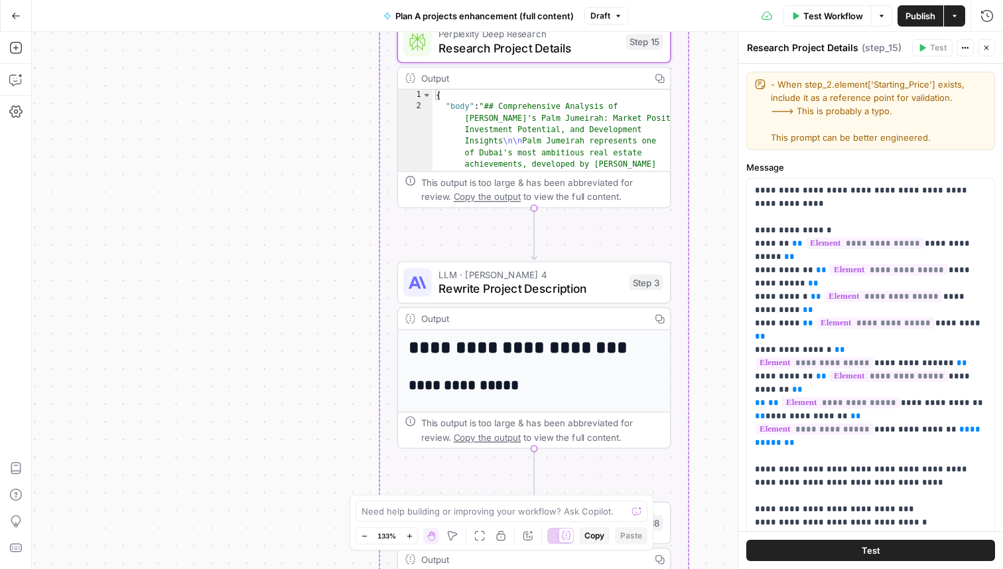
drag, startPoint x: 618, startPoint y: 441, endPoint x: 609, endPoint y: 243, distance: 198.6
click at [609, 243] on div "false true Workflow Set Inputs Inputs Read from Grid Read Project Descriptions …" at bounding box center [518, 300] width 972 height 537
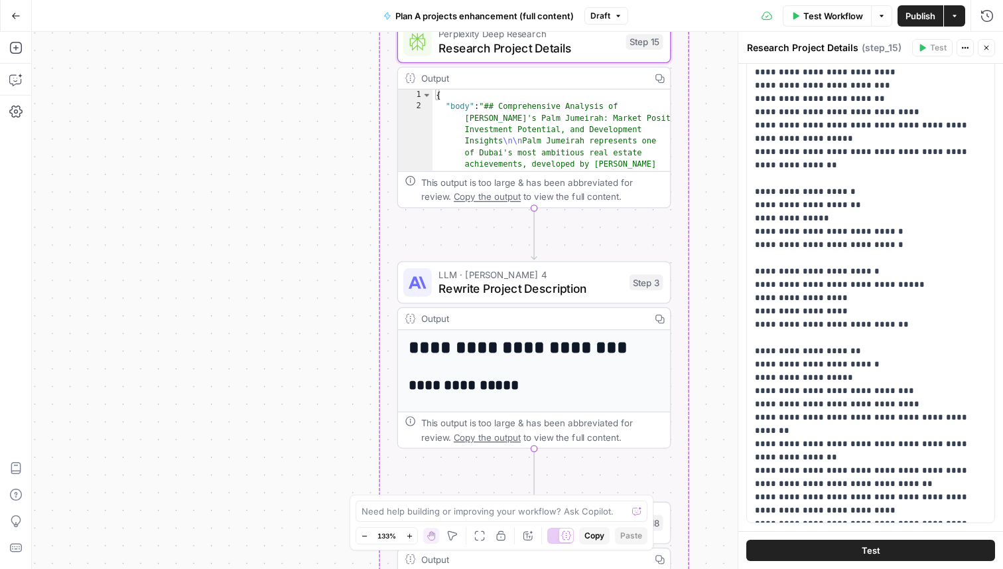
scroll to position [219, 0]
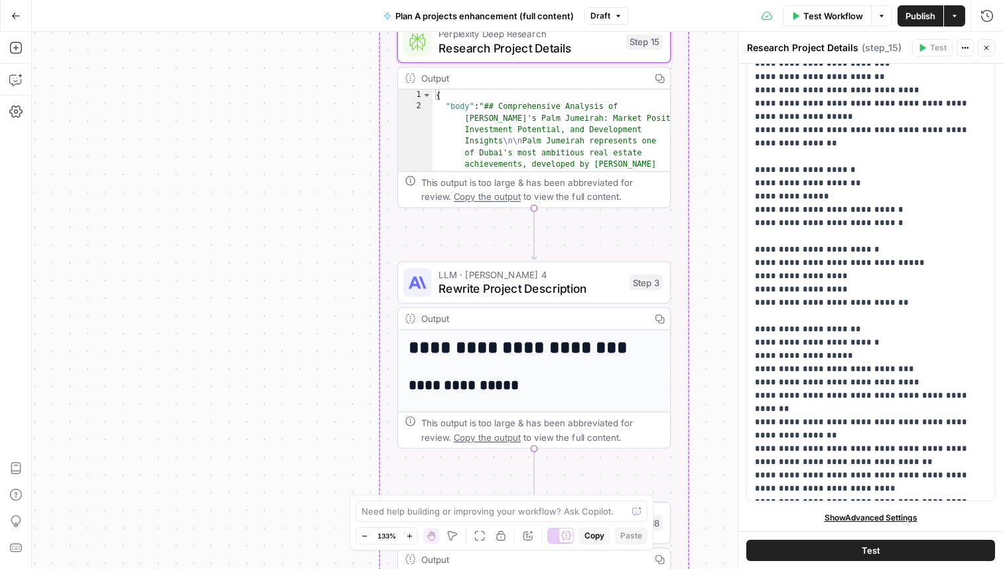
type textarea "**********"
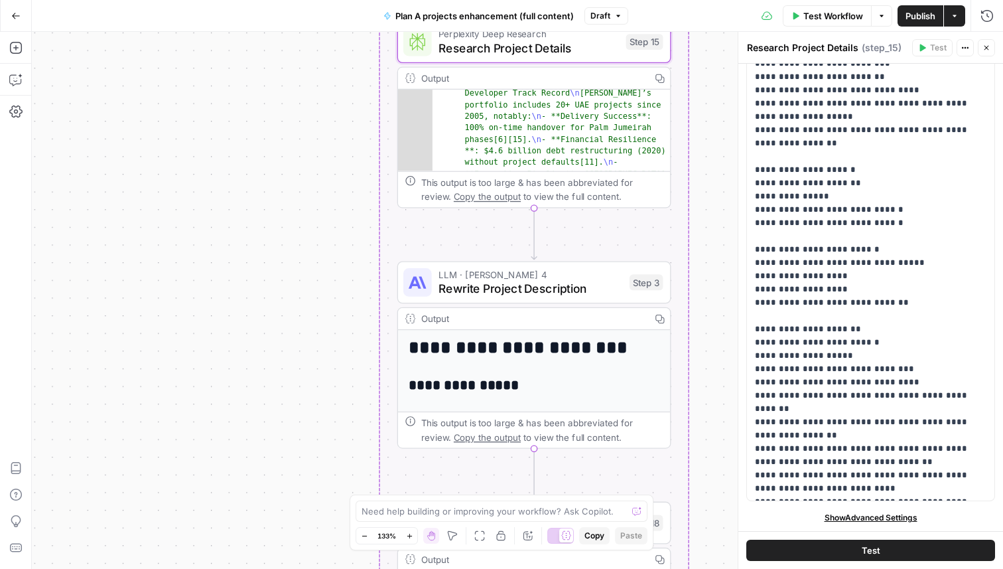
scroll to position [1382, 0]
click at [471, 194] on span "Copy the output" at bounding box center [487, 196] width 67 height 11
click at [554, 295] on span "Rewrite Project Description" at bounding box center [531, 288] width 184 height 18
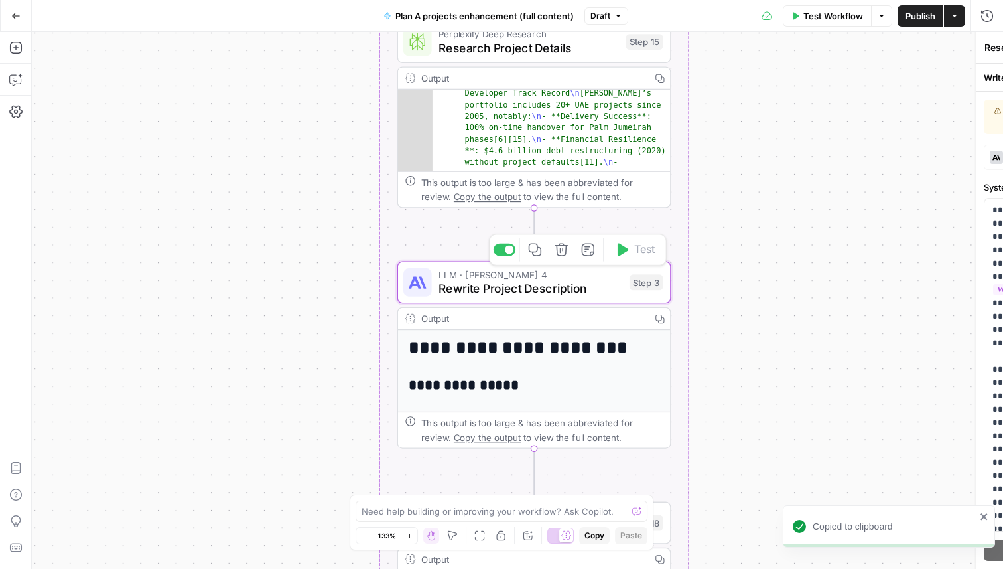
type textarea "Rewrite Project Description"
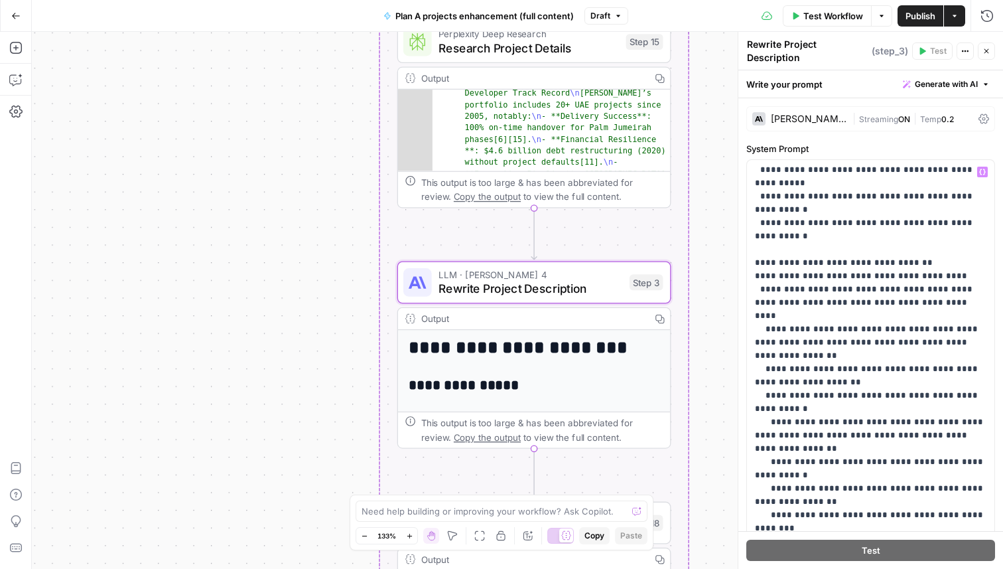
scroll to position [1546, 0]
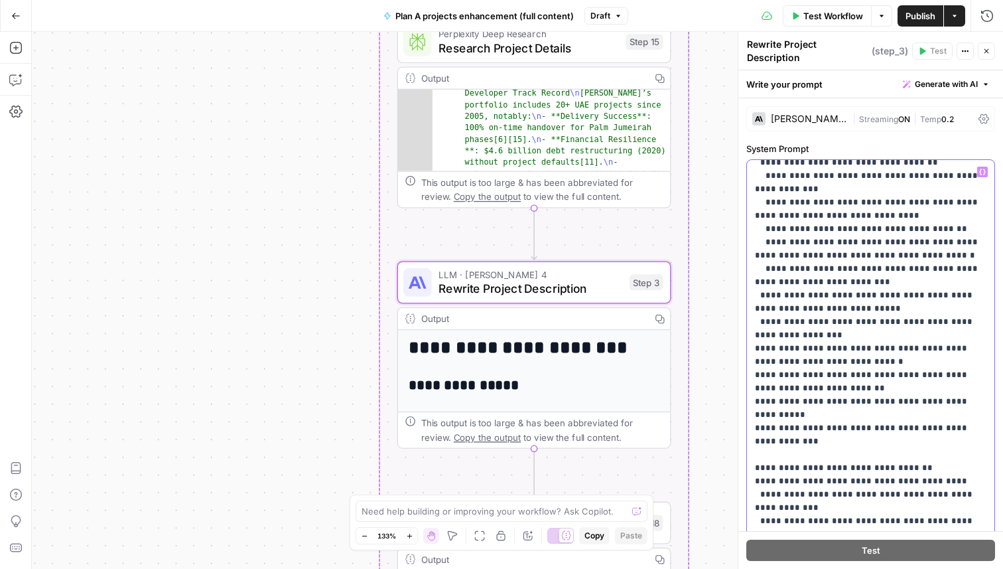
scroll to position [2151, 0]
